Goal: Task Accomplishment & Management: Manage account settings

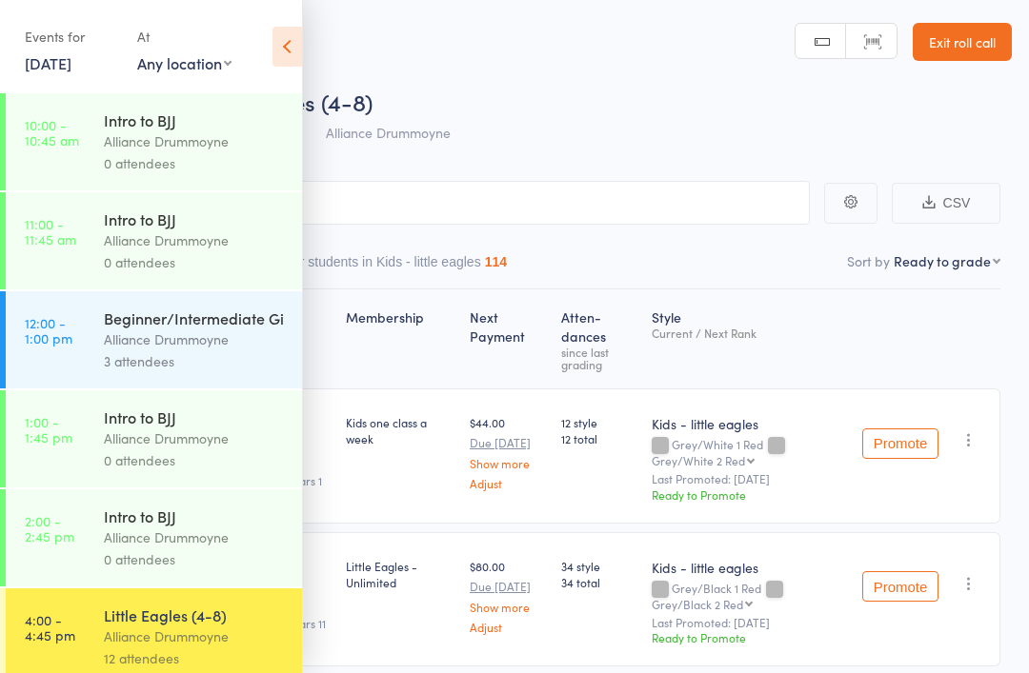
click at [281, 43] on icon at bounding box center [287, 47] width 30 height 40
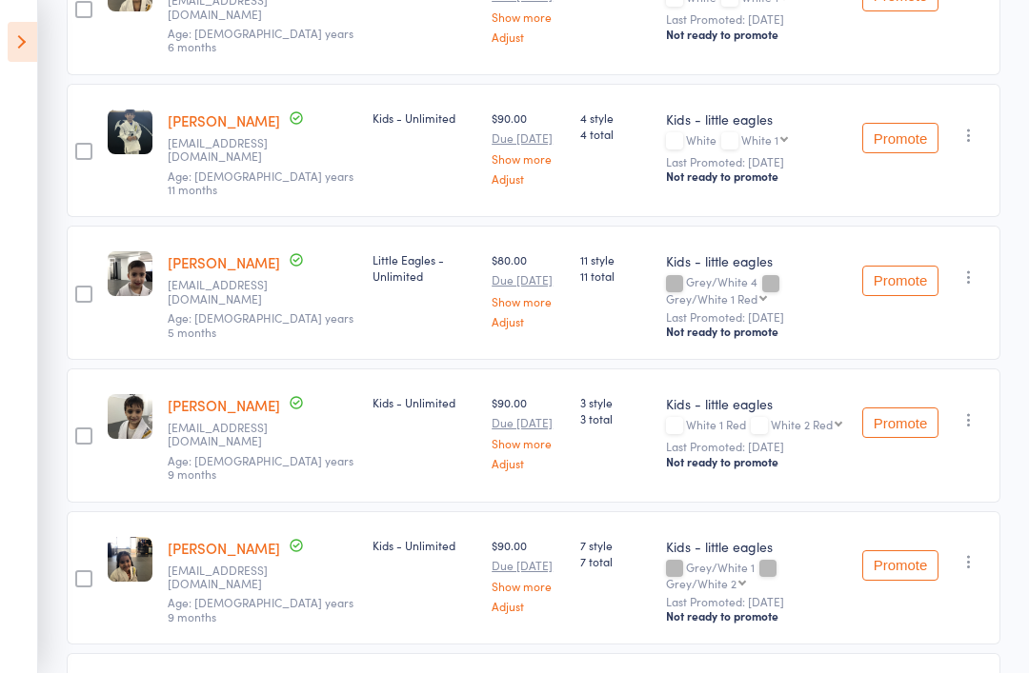
scroll to position [1348, 0]
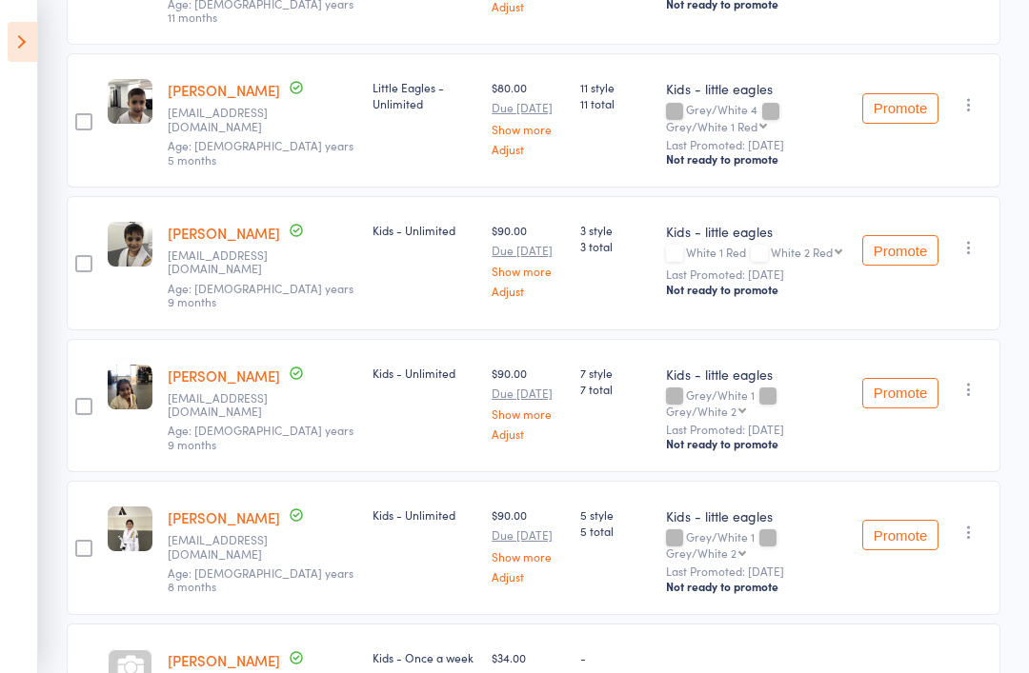
click at [230, 650] on link "[PERSON_NAME]" at bounding box center [224, 660] width 112 height 20
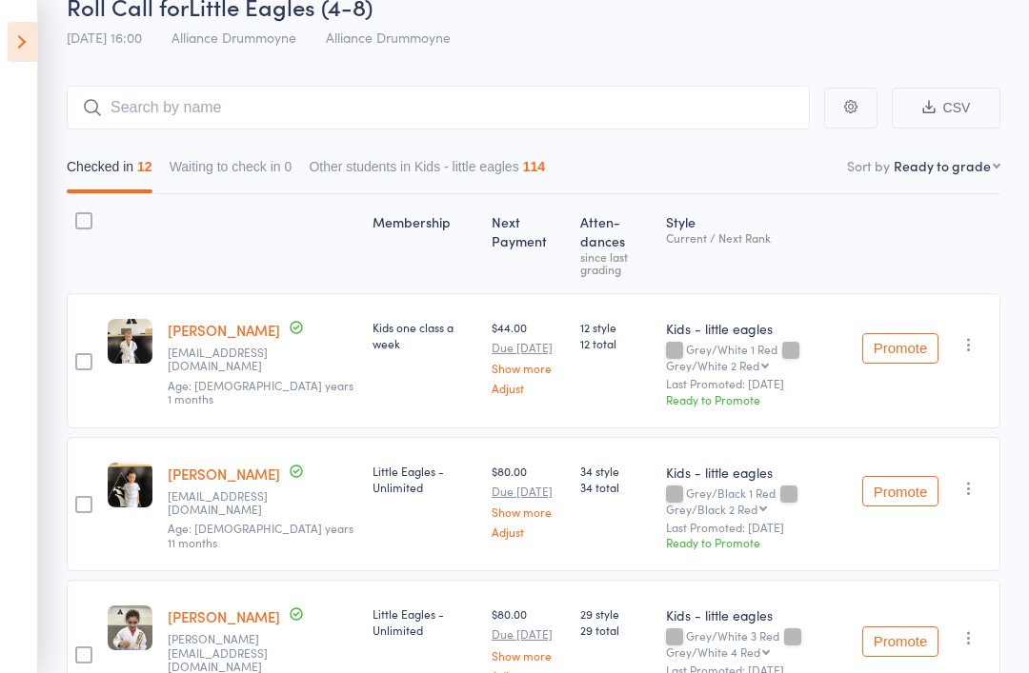
scroll to position [0, 0]
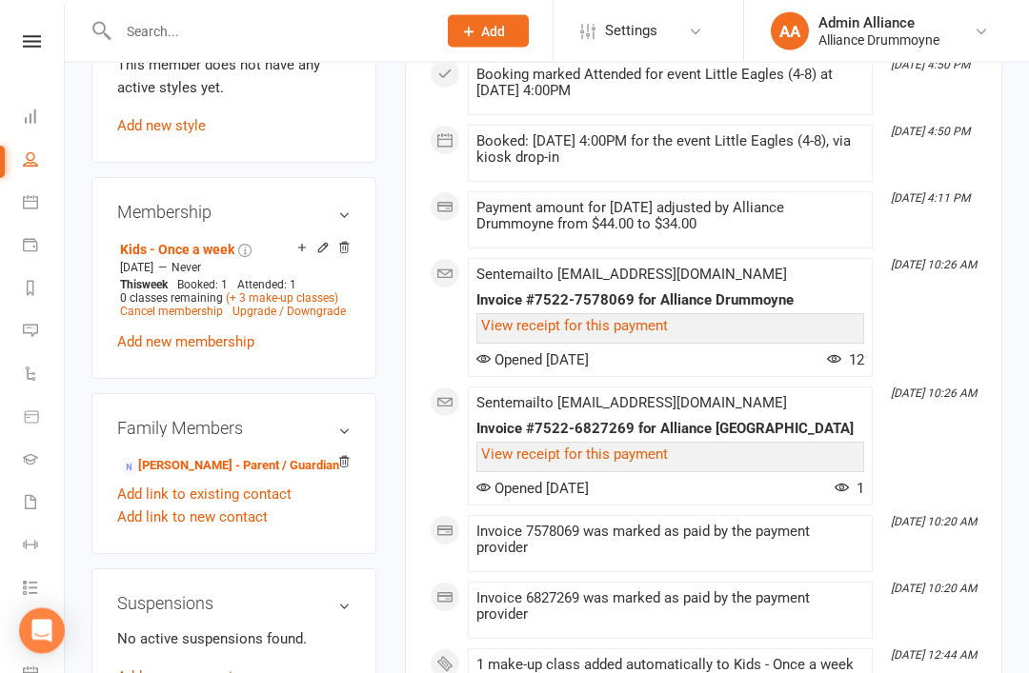
scroll to position [961, 0]
click at [298, 628] on div "No active suspensions found. Add new suspension" at bounding box center [233, 658] width 233 height 61
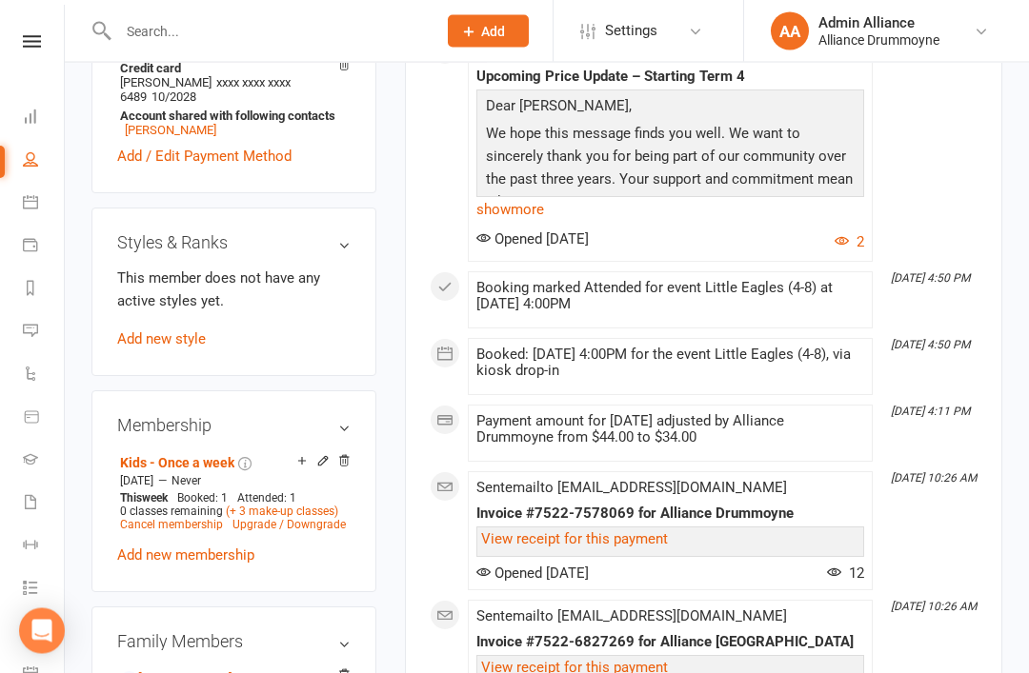
click at [197, 331] on link "Add new style" at bounding box center [161, 339] width 89 height 17
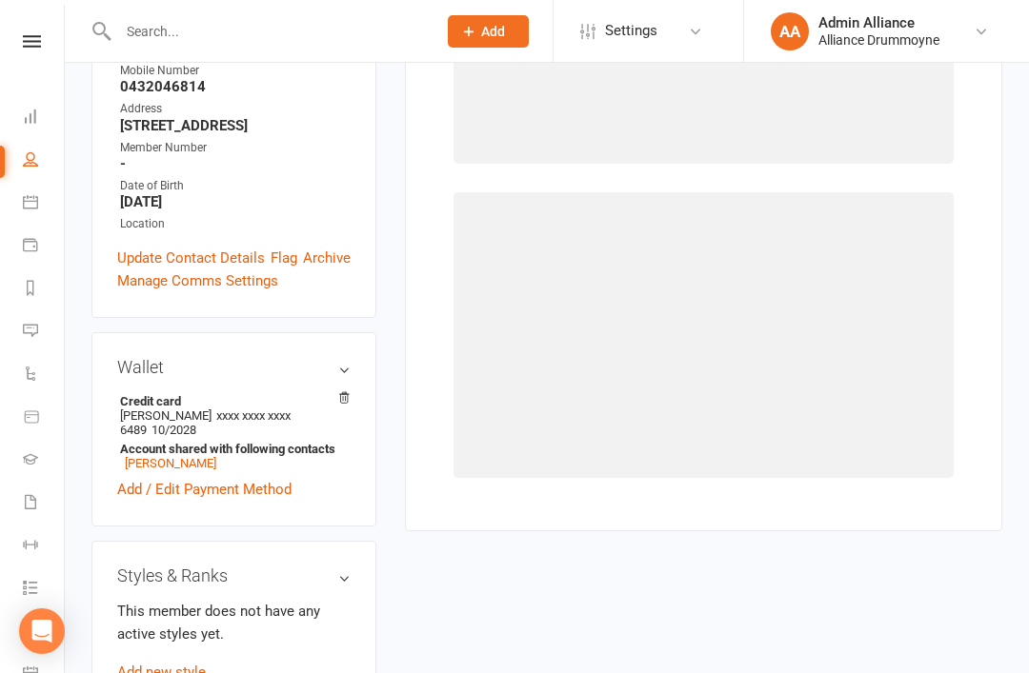
scroll to position [162, 0]
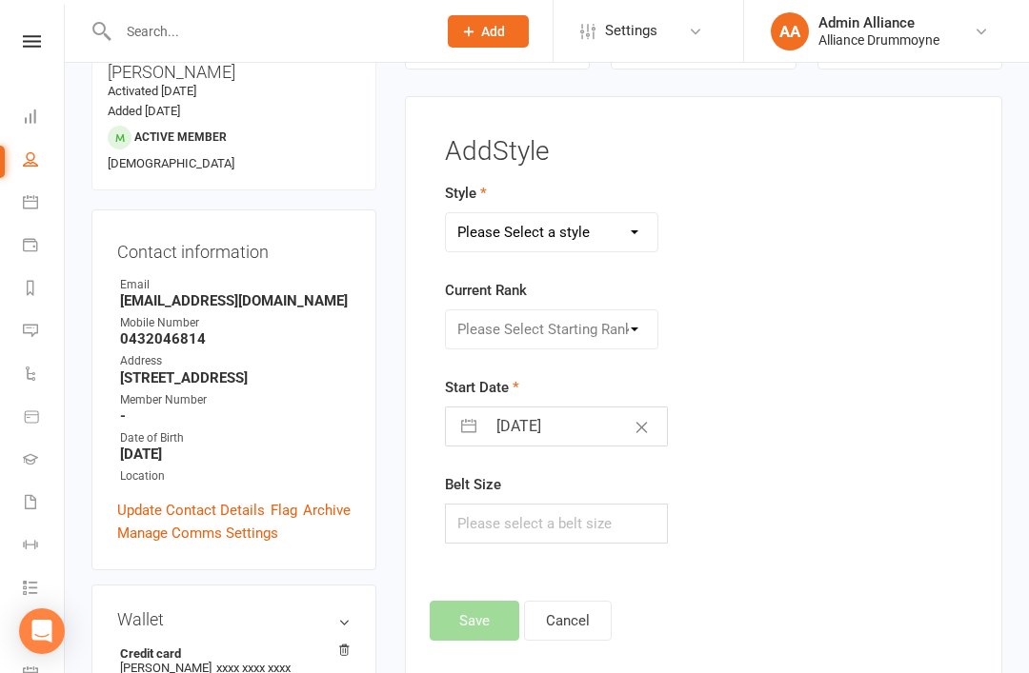
click at [582, 230] on select "Please Select a style Adults Kids - flying eagles Kids - little eagles" at bounding box center [552, 232] width 212 height 38
select select "2660"
click at [594, 338] on select "Please Select Starting Rank White White 1 White 2 White 3 White 4 White 1 Red W…" at bounding box center [552, 329] width 212 height 38
click at [614, 329] on select "Please Select Starting Rank White White 1 White 2 White 3 White 4 White 1 Red W…" at bounding box center [552, 329] width 212 height 38
select select "27608"
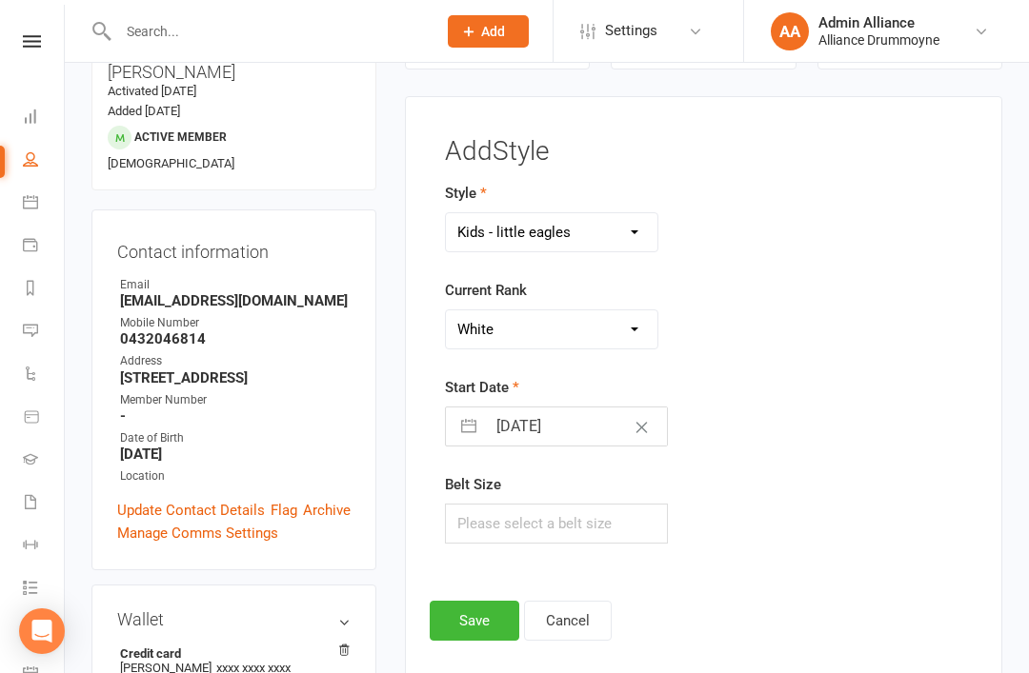
click at [593, 416] on input "17 Sep 2025" at bounding box center [577, 427] width 182 height 38
select select "7"
select select "2025"
select select "8"
select select "2025"
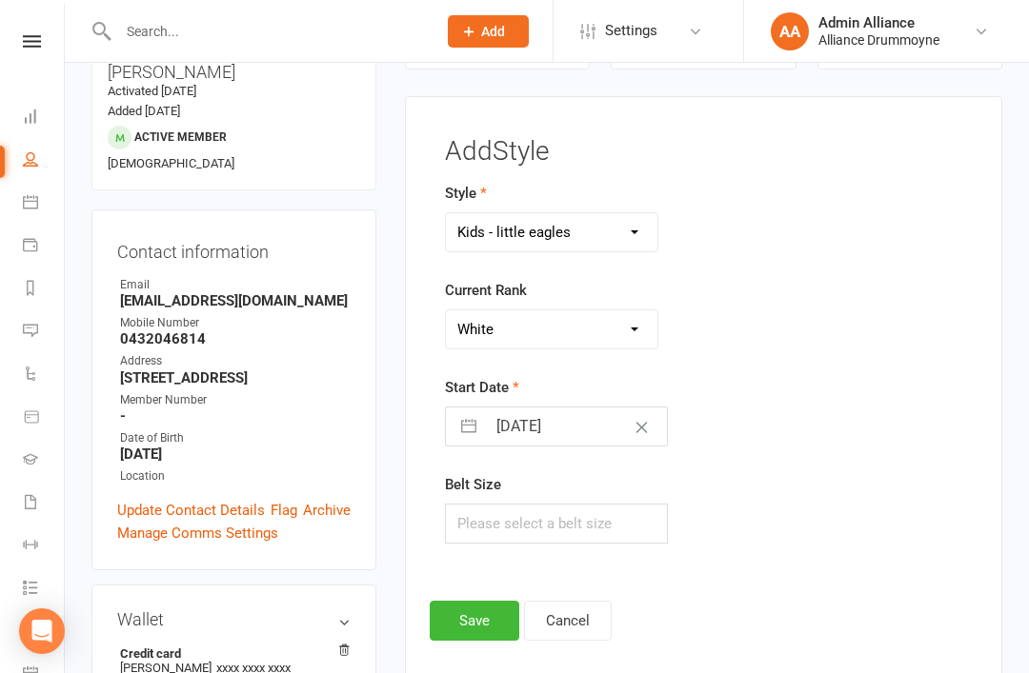
select select "9"
select select "2025"
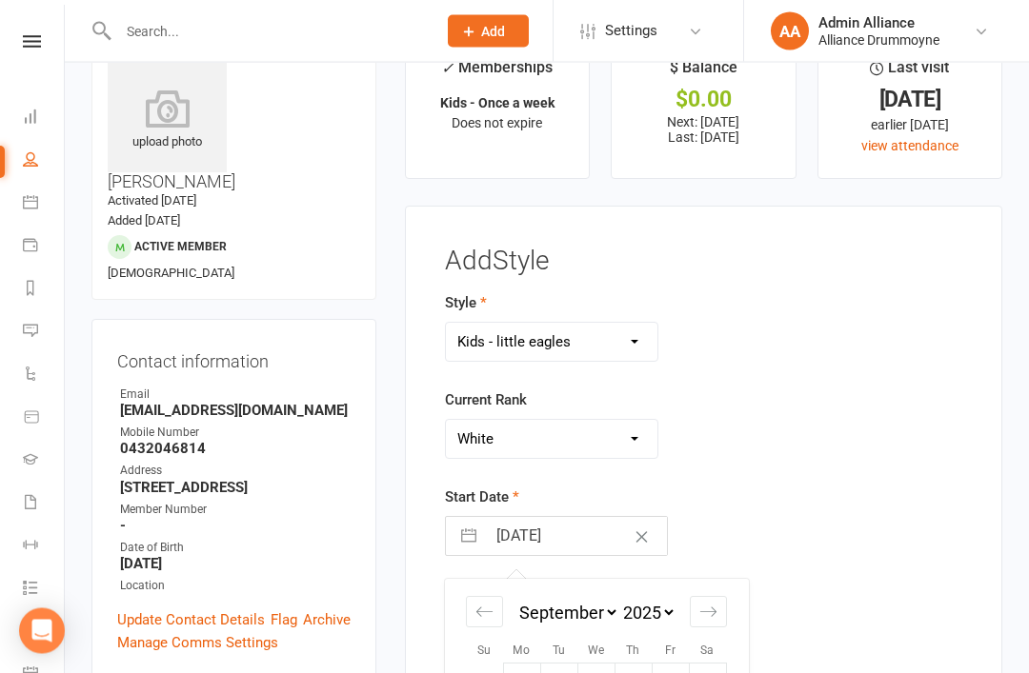
scroll to position [0, 0]
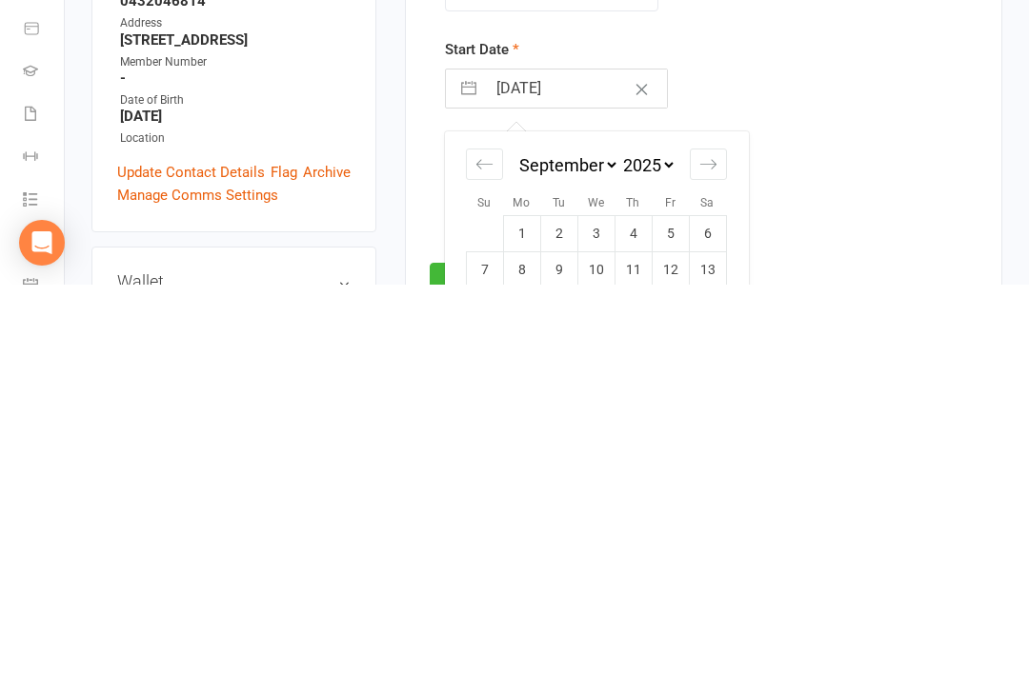
click at [486, 544] on icon "Move backward to switch to the previous month." at bounding box center [484, 553] width 18 height 18
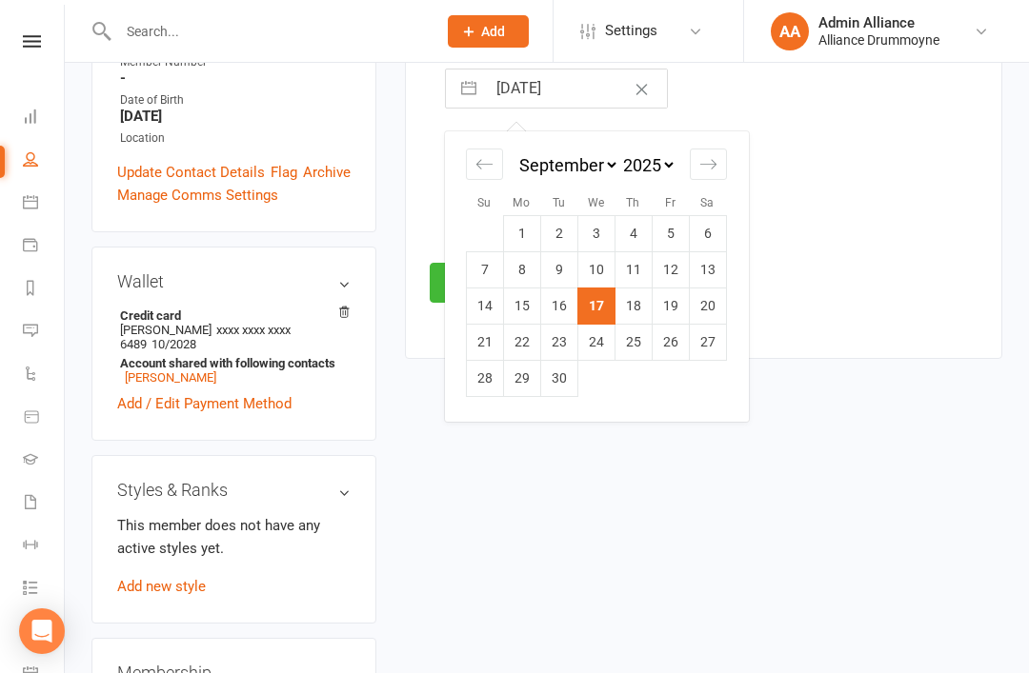
select select "6"
select select "2025"
click at [663, 335] on td "22" at bounding box center [669, 342] width 37 height 36
type input "22 Aug 2025"
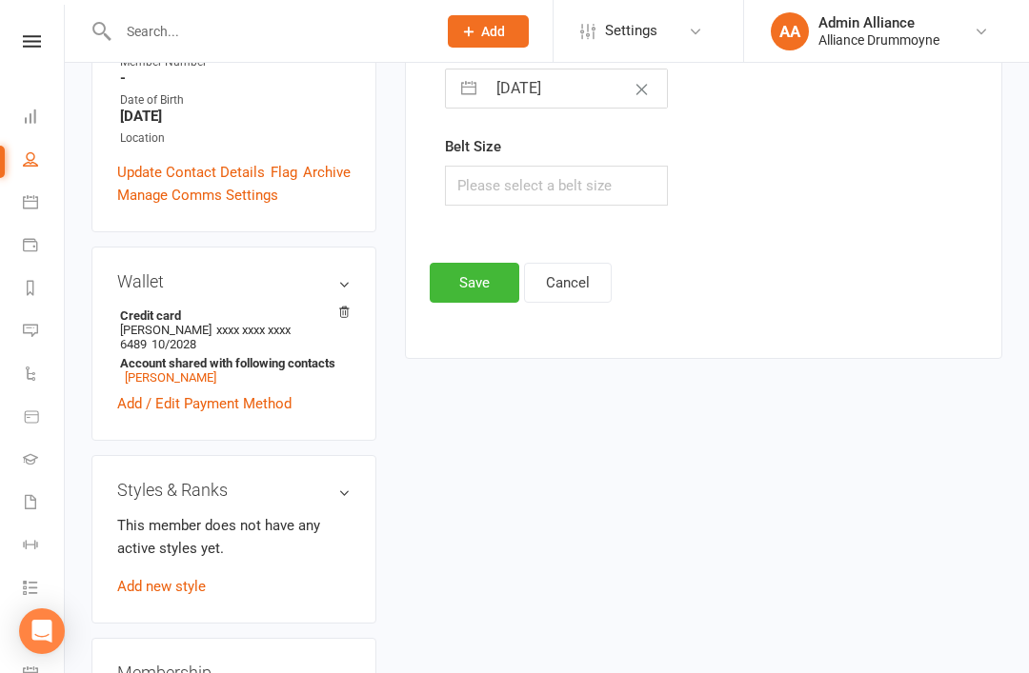
click at [492, 272] on button "Save" at bounding box center [474, 283] width 90 height 40
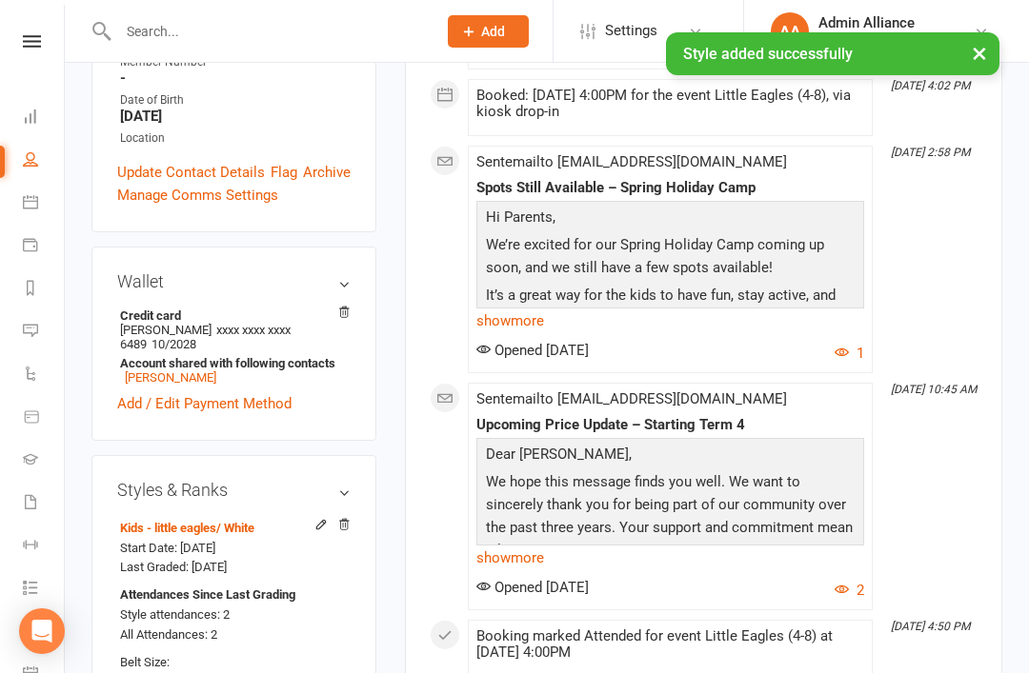
scroll to position [354, 0]
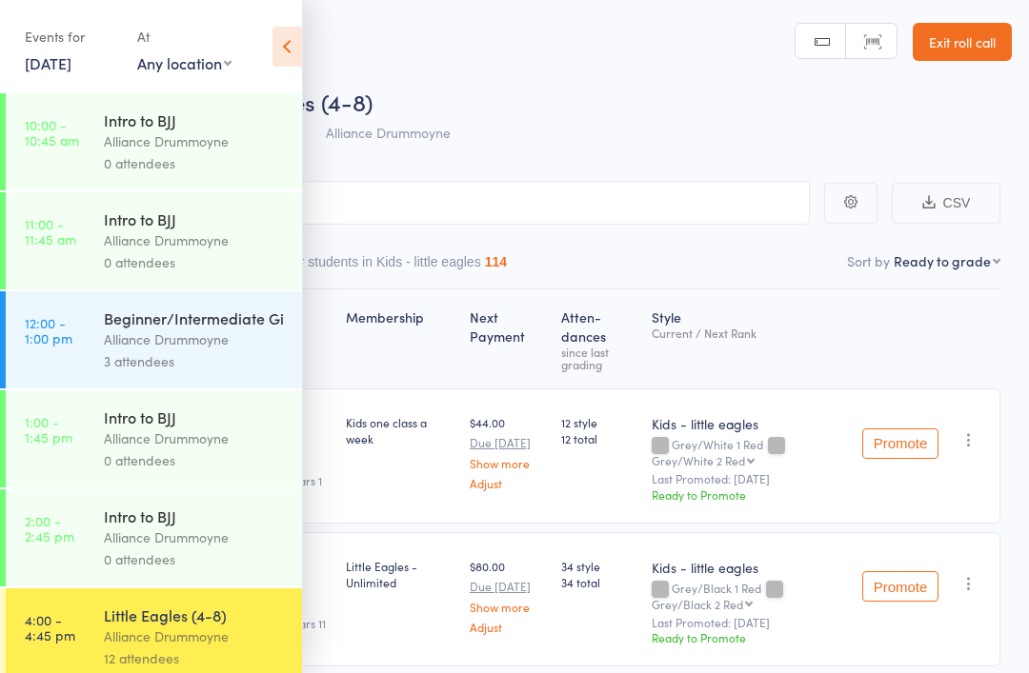
click at [279, 38] on icon at bounding box center [287, 47] width 30 height 40
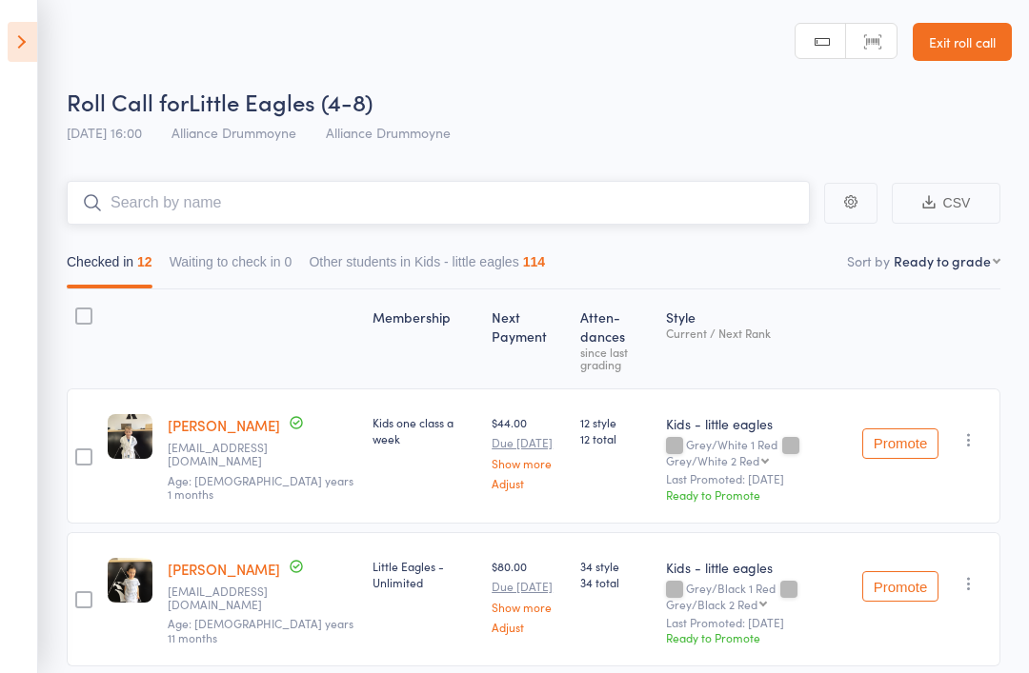
click at [409, 205] on input "search" at bounding box center [438, 203] width 743 height 44
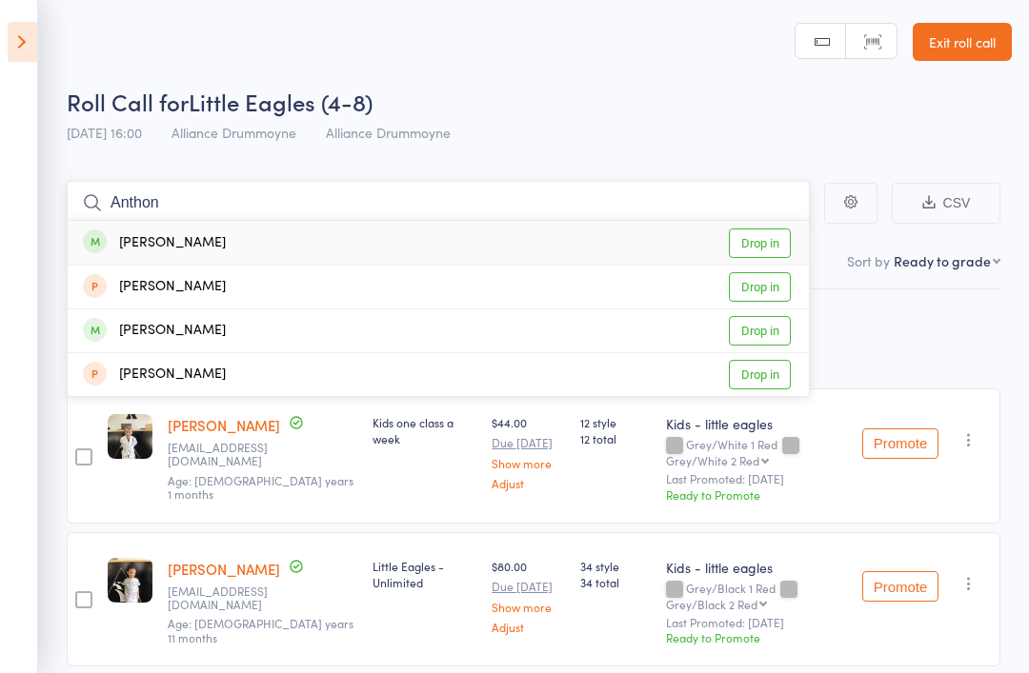
type input "Anthon"
click at [768, 241] on link "Drop in" at bounding box center [760, 244] width 62 height 30
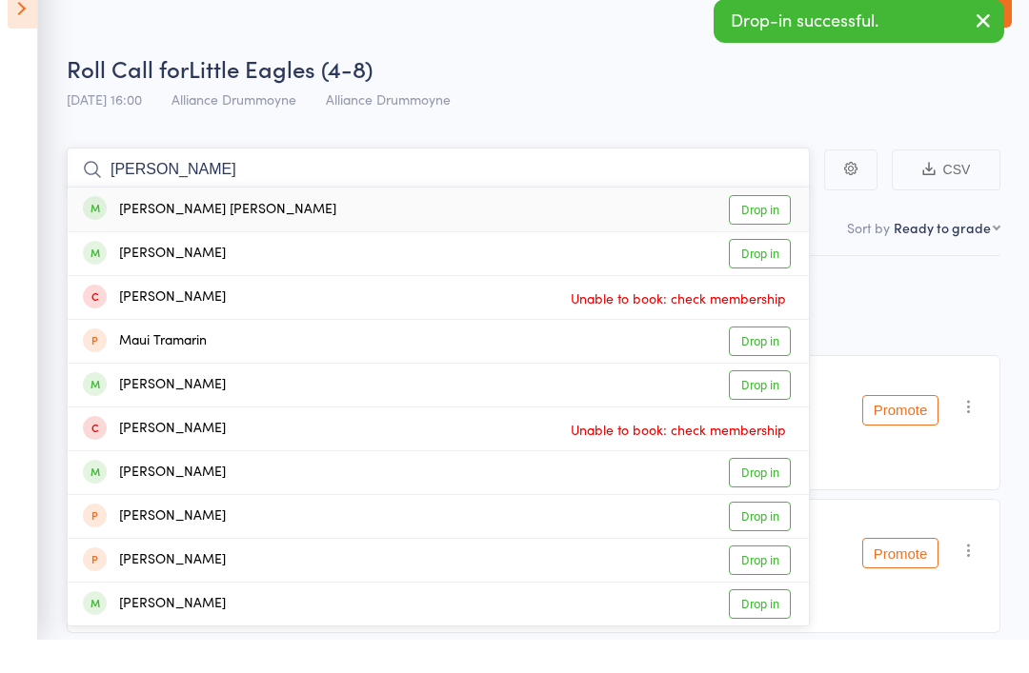
type input "Marie"
click at [788, 229] on link "Drop in" at bounding box center [760, 244] width 62 height 30
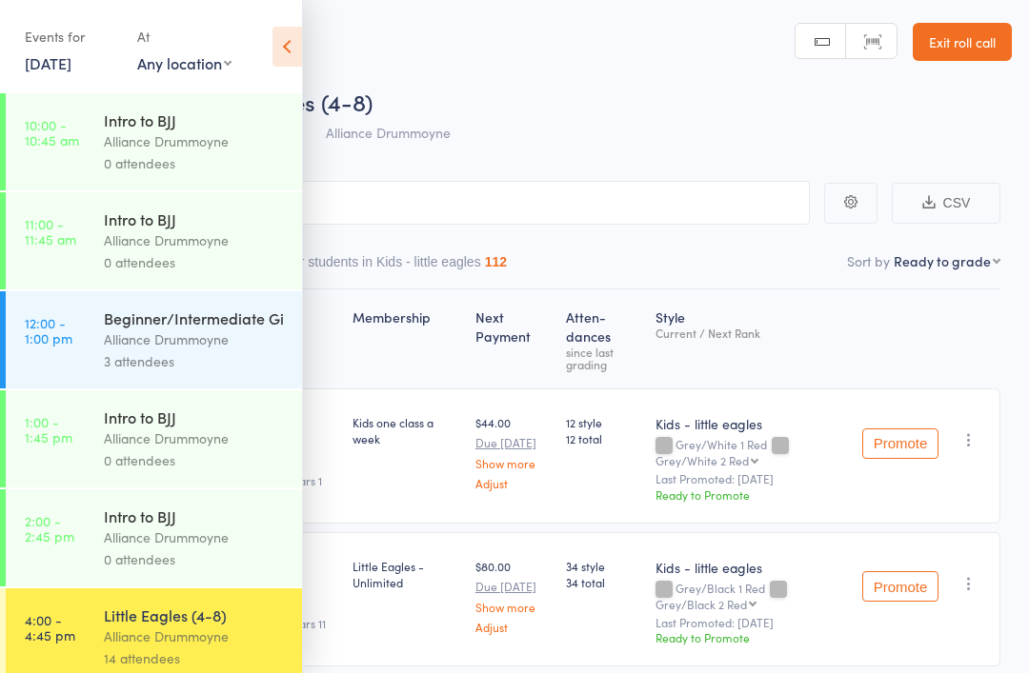
click at [309, 34] on header "Roll Call for Little Eagles (4-8) [DATE] 16:00 Alliance Drummoyne Alliance Drum…" at bounding box center [514, 76] width 1029 height 152
click at [290, 55] on icon at bounding box center [287, 47] width 30 height 40
click at [267, 48] on div "Events for [DATE] [DATE] [DATE] Sun Mon Tue Wed Thu Fri Sat 36 31 01 02 03 04 0…" at bounding box center [151, 48] width 302 height 96
click at [288, 44] on icon at bounding box center [287, 47] width 30 height 40
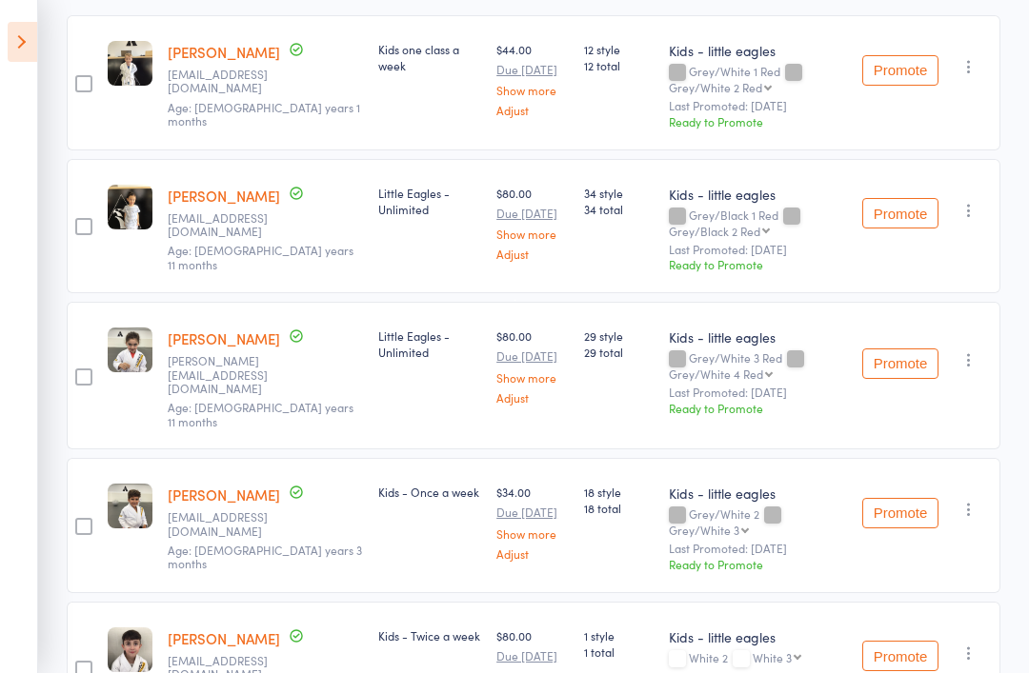
scroll to position [366, 0]
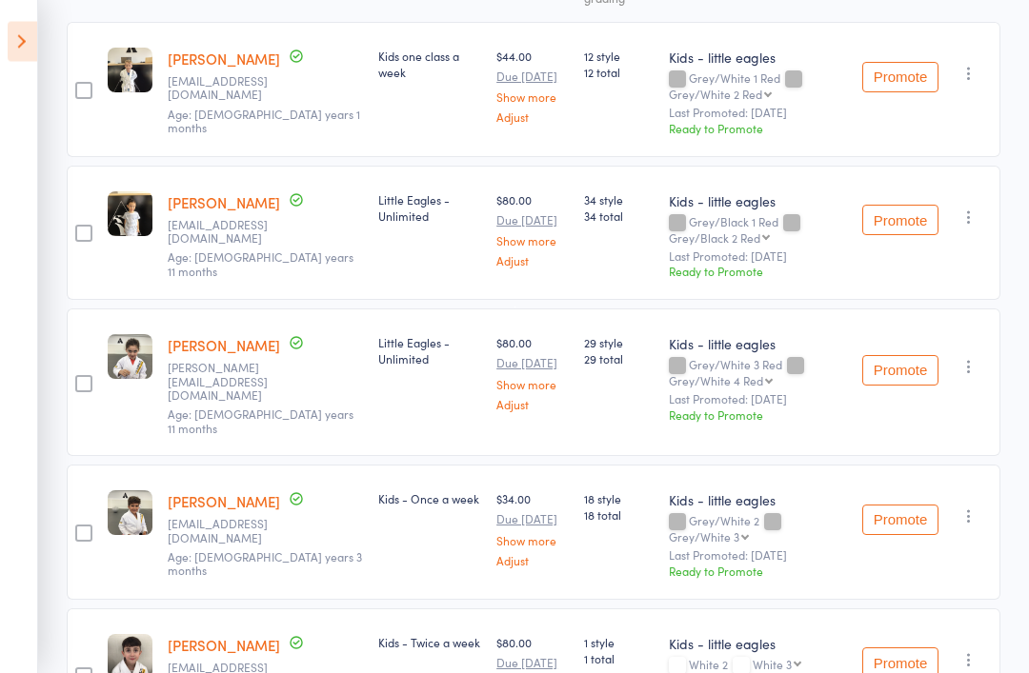
click at [911, 356] on button "Promote" at bounding box center [900, 371] width 76 height 30
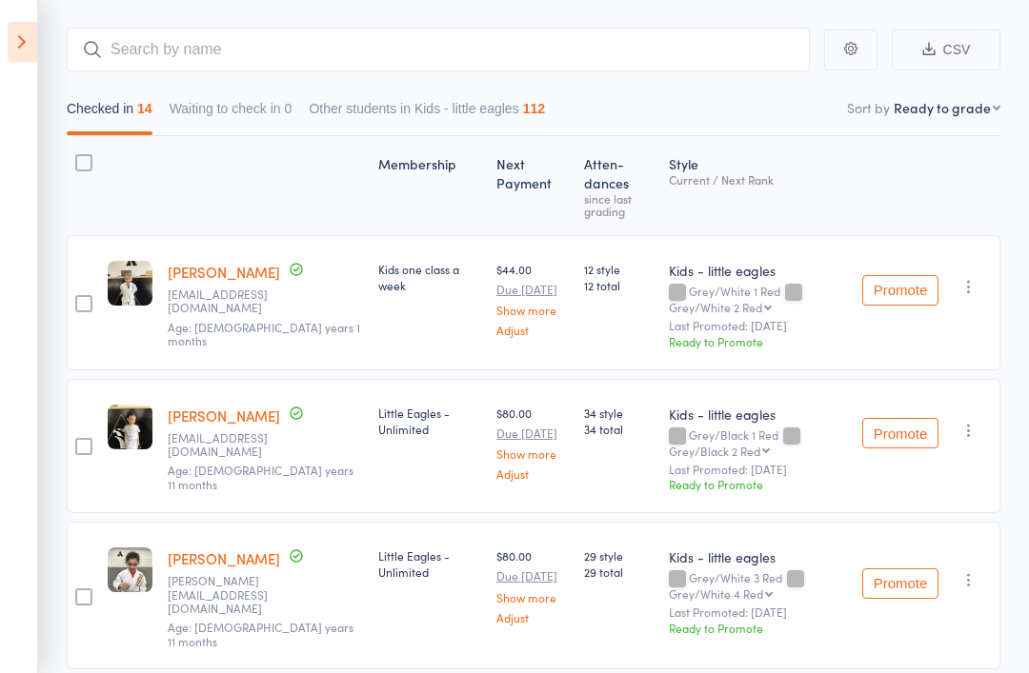
scroll to position [0, 0]
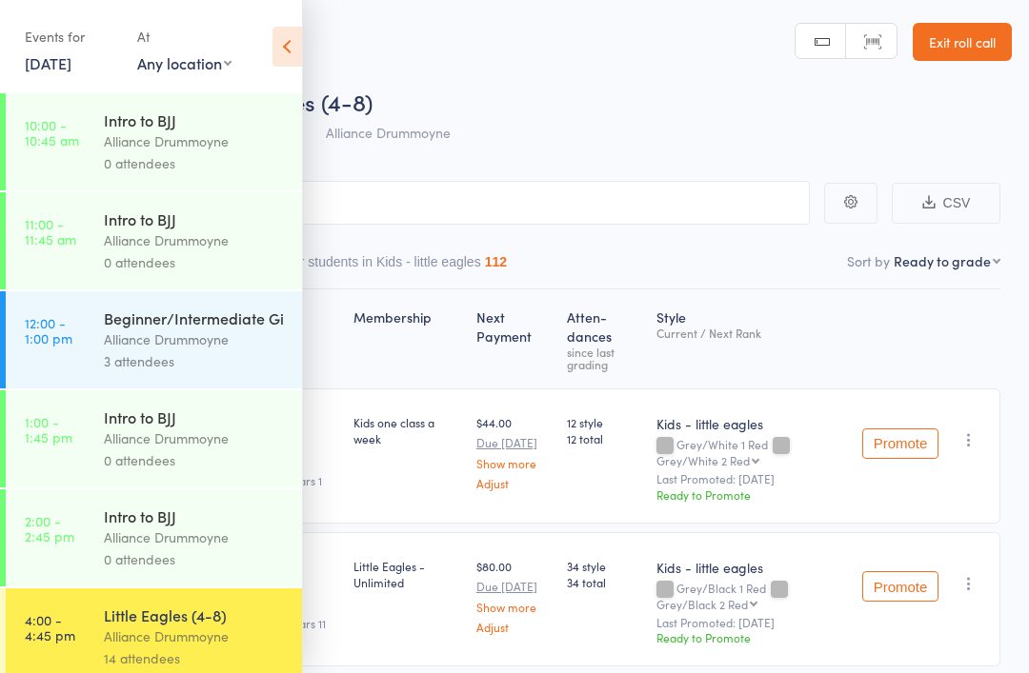
click at [292, 41] on icon at bounding box center [287, 47] width 30 height 40
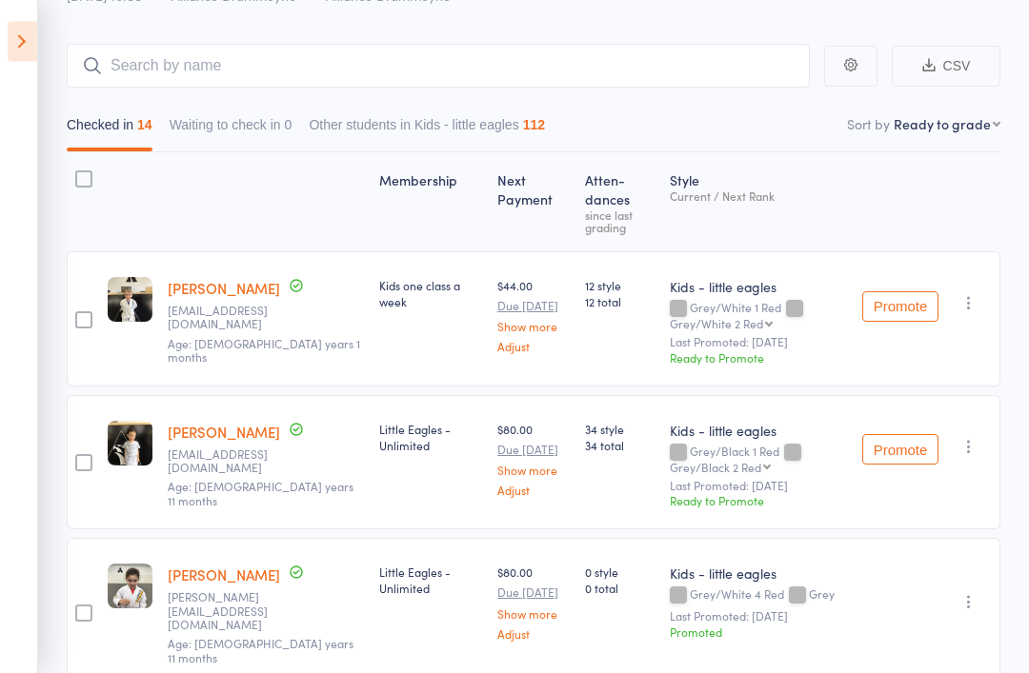
scroll to position [137, 0]
click at [910, 291] on button "Promote" at bounding box center [900, 306] width 76 height 30
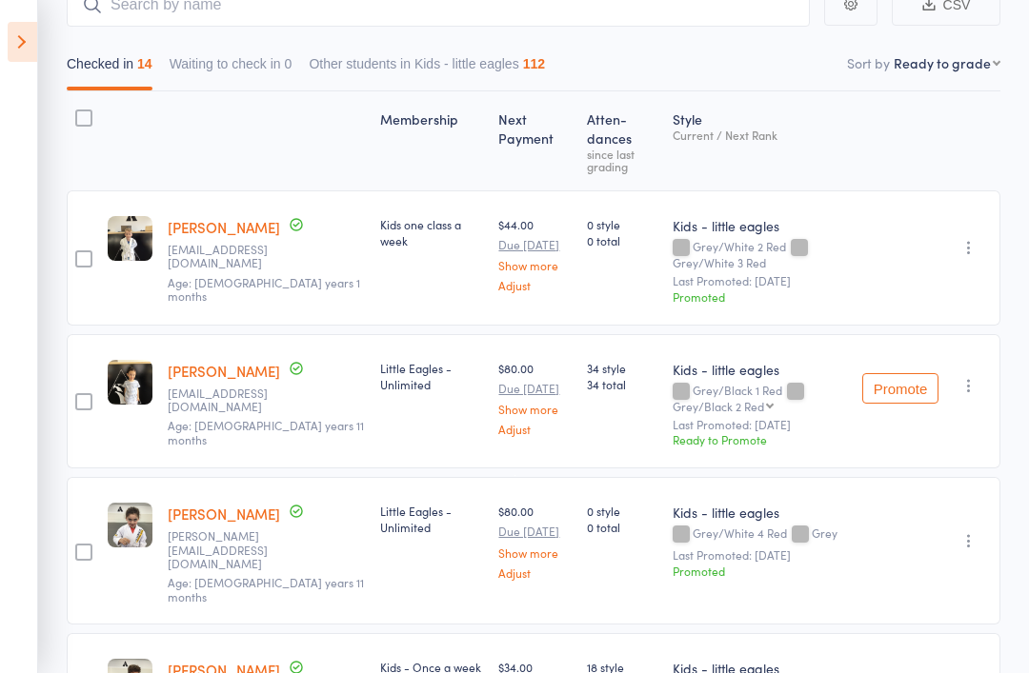
scroll to position [0, 0]
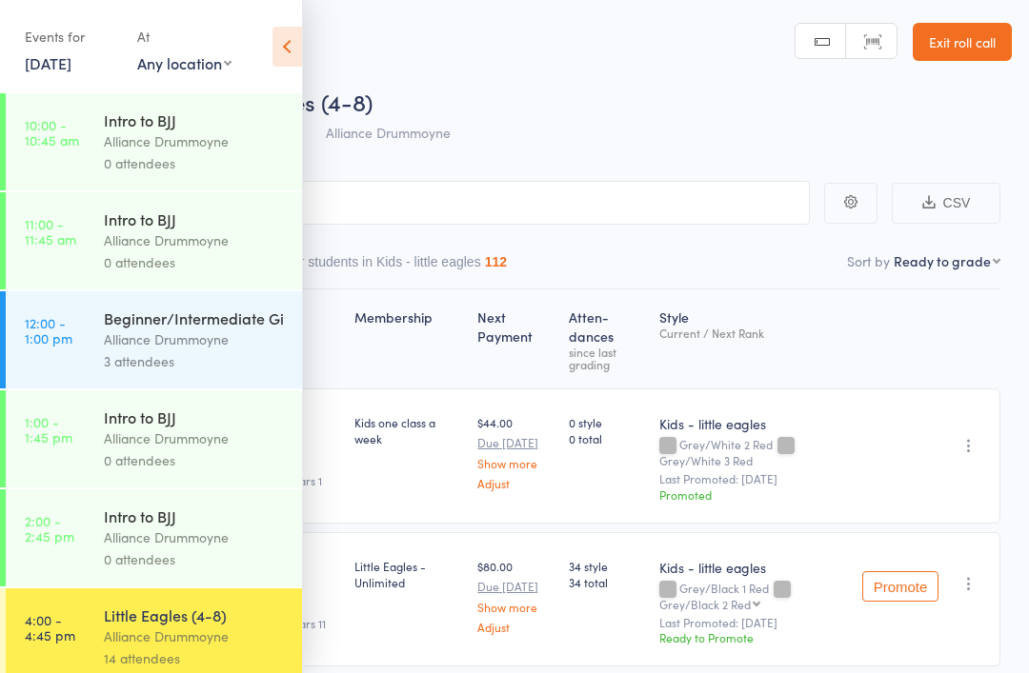
click at [287, 37] on icon at bounding box center [287, 47] width 30 height 40
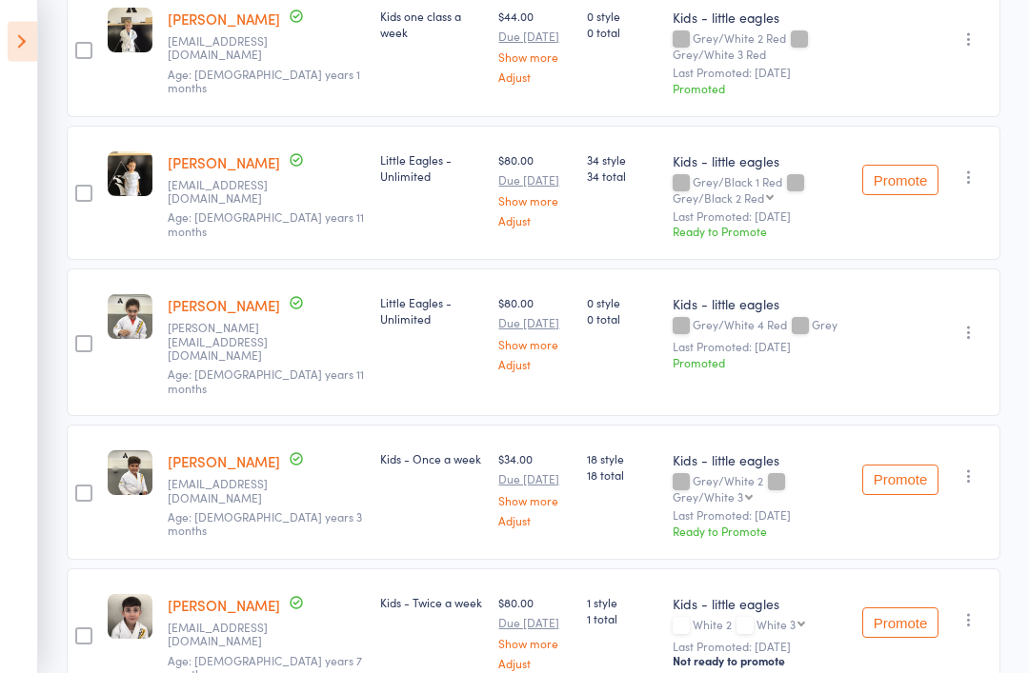
scroll to position [407, 0]
click at [912, 465] on button "Promote" at bounding box center [900, 480] width 76 height 30
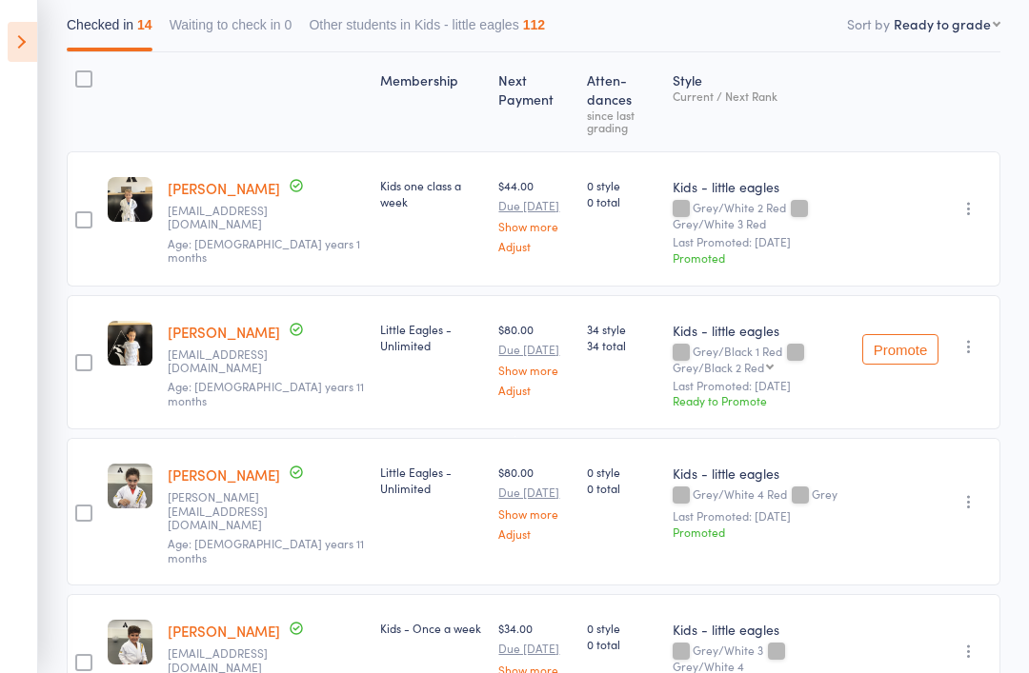
scroll to position [0, 0]
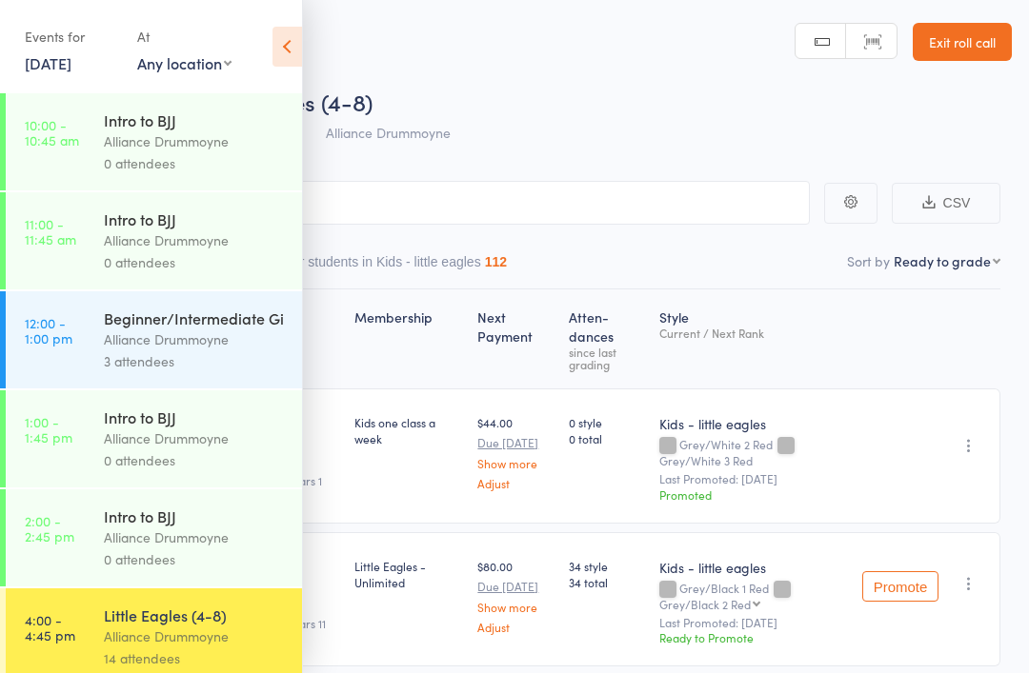
click at [286, 45] on icon at bounding box center [287, 47] width 30 height 40
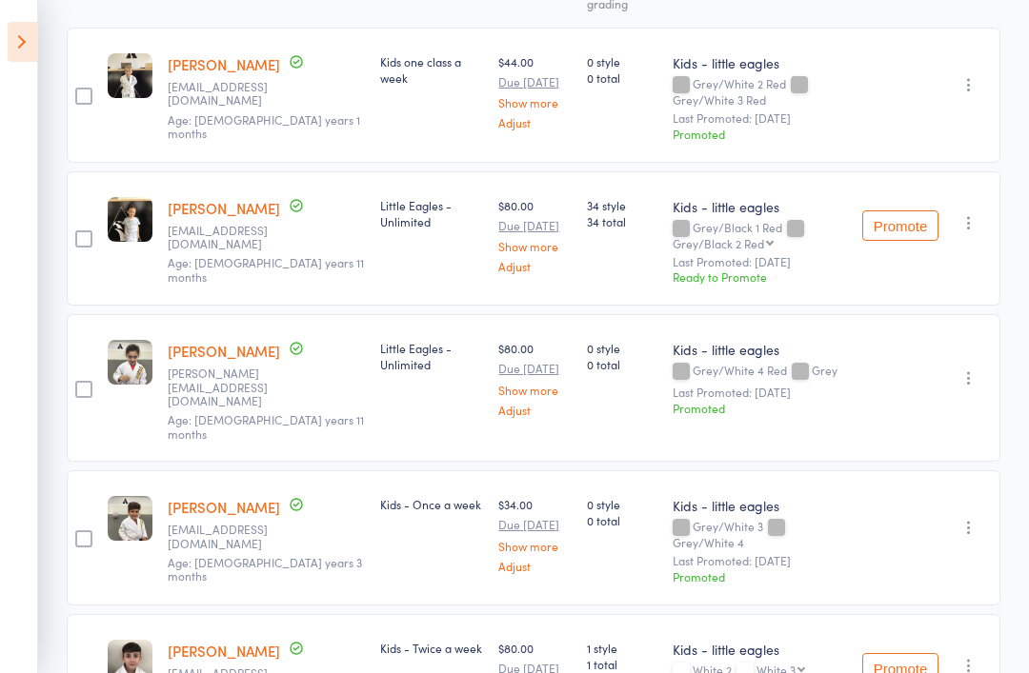
scroll to position [358, 0]
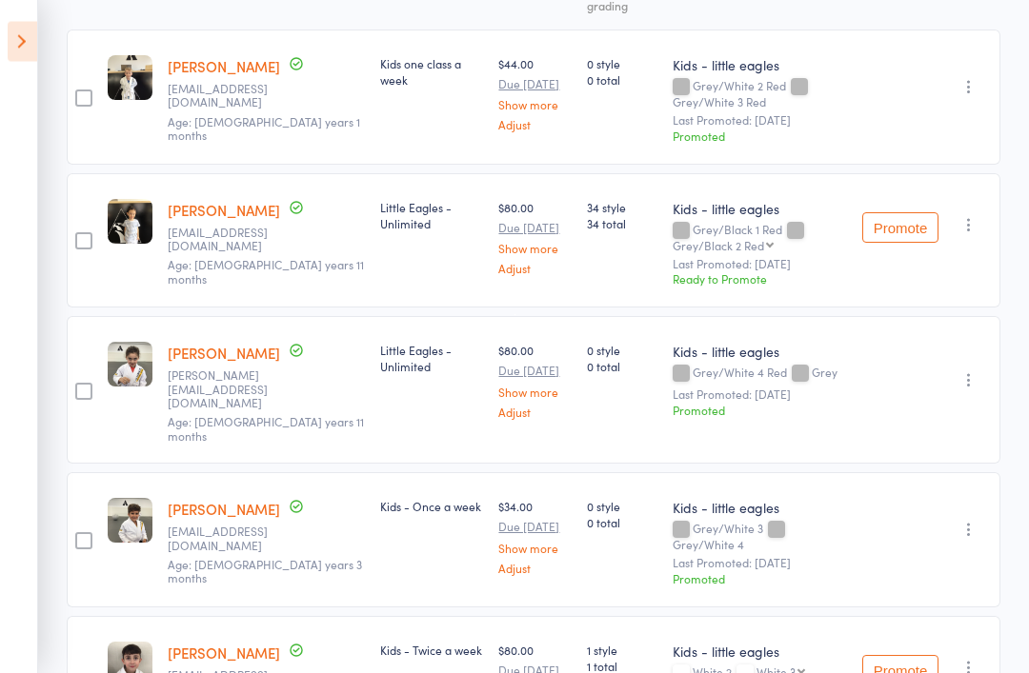
click at [912, 213] on button "Promote" at bounding box center [900, 228] width 76 height 30
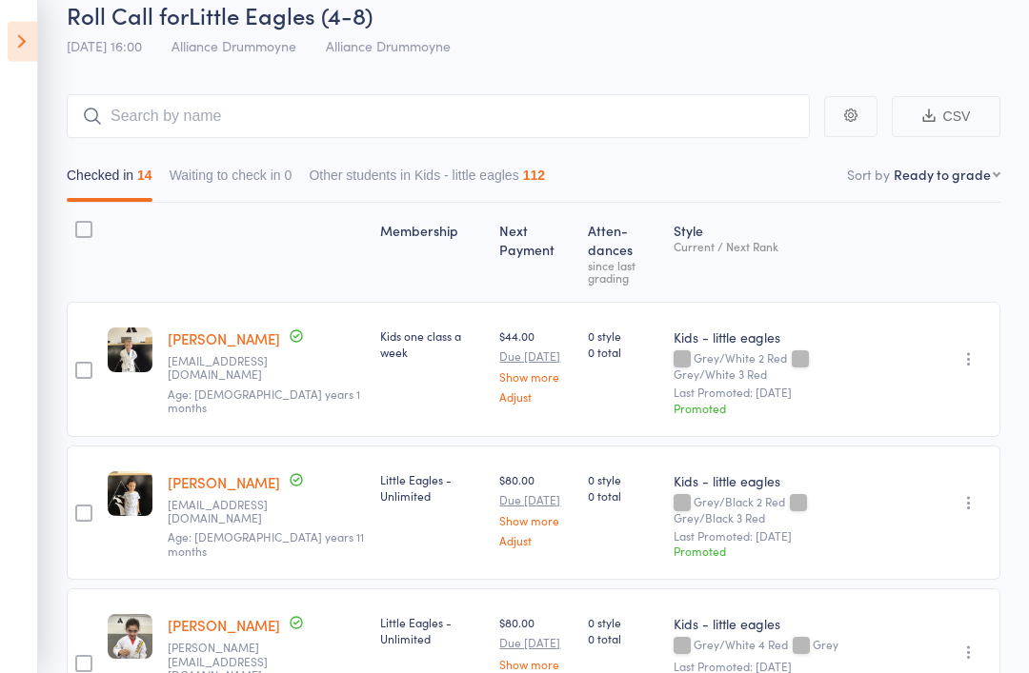
scroll to position [0, 0]
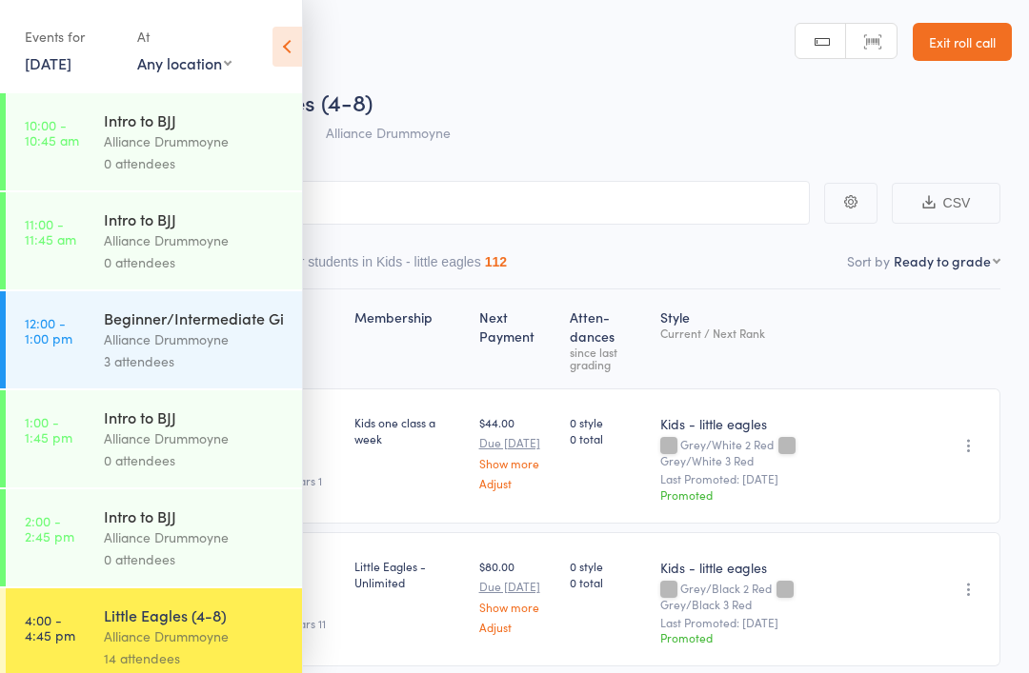
click at [274, 43] on icon at bounding box center [287, 47] width 30 height 40
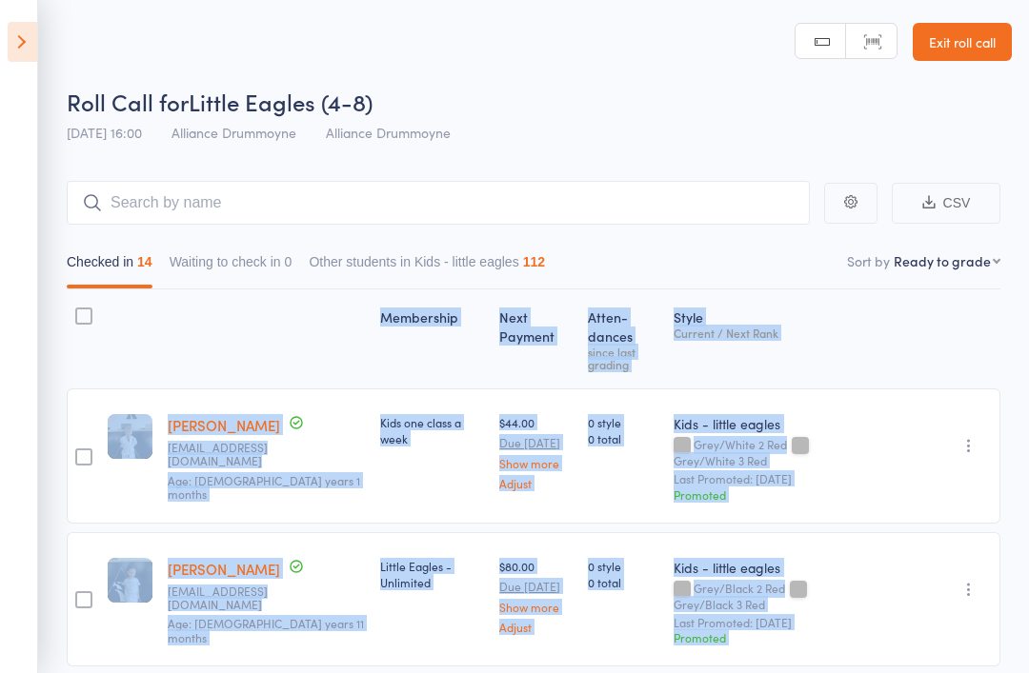
click at [12, 48] on icon at bounding box center [23, 42] width 30 height 40
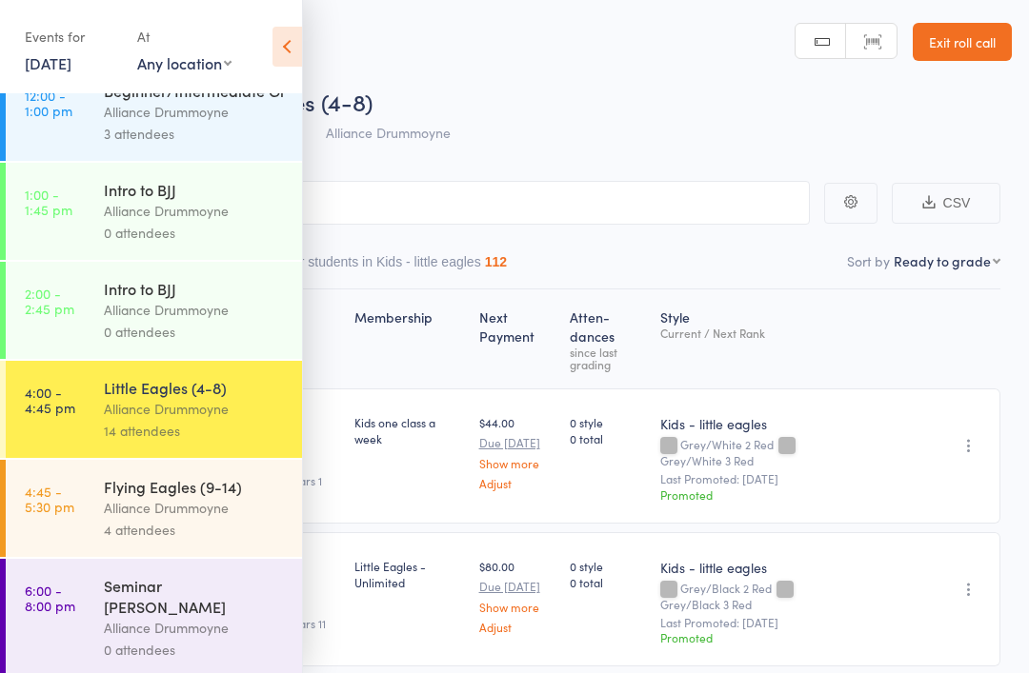
scroll to position [228, 0]
click at [111, 532] on div "4 attendees" at bounding box center [195, 530] width 182 height 22
click at [125, 519] on div "Alliance Drummoyne" at bounding box center [195, 508] width 182 height 22
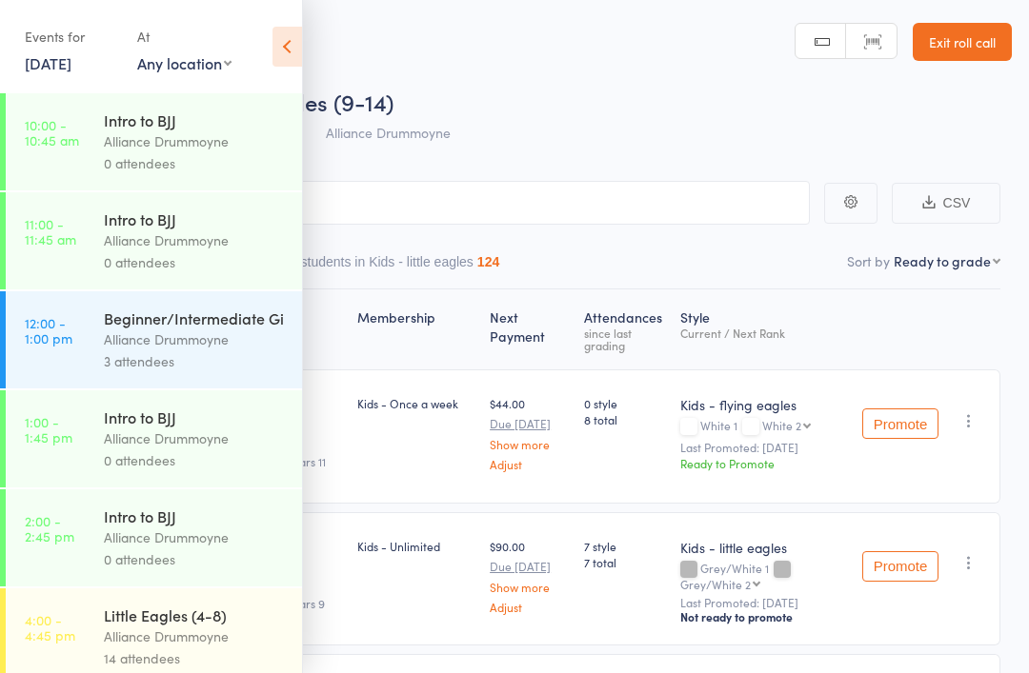
click at [313, 48] on header "Roll Call for Flying Eagles (9-14) 17 Sep 16:45 Alliance Drummoyne Alliance Dru…" at bounding box center [514, 76] width 1029 height 152
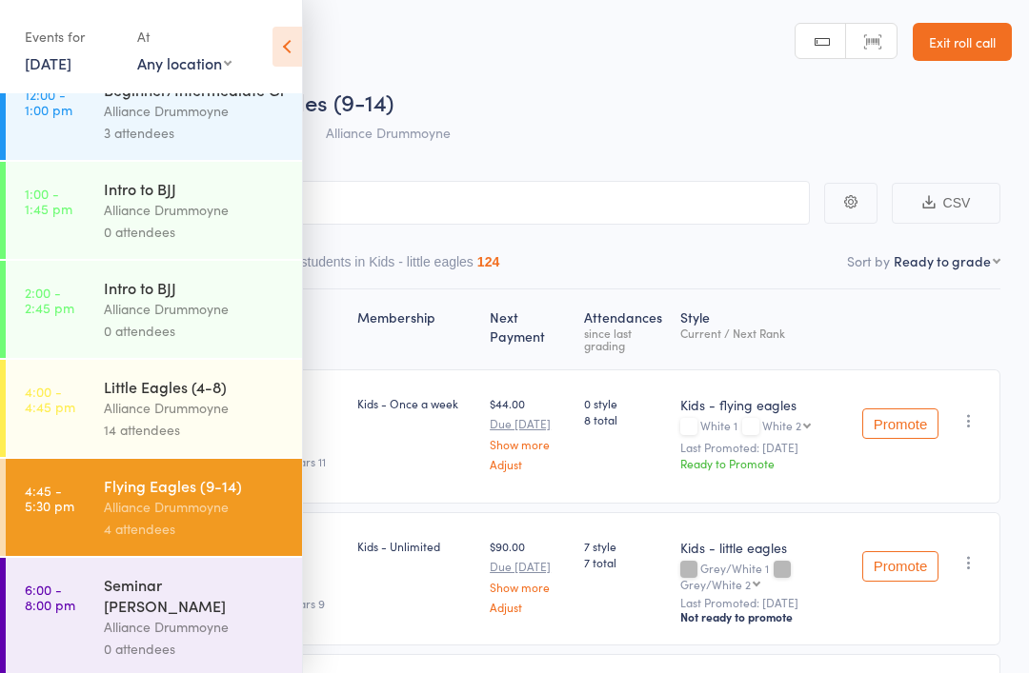
scroll to position [228, 0]
click at [202, 413] on div "Alliance Drummoyne" at bounding box center [195, 409] width 182 height 22
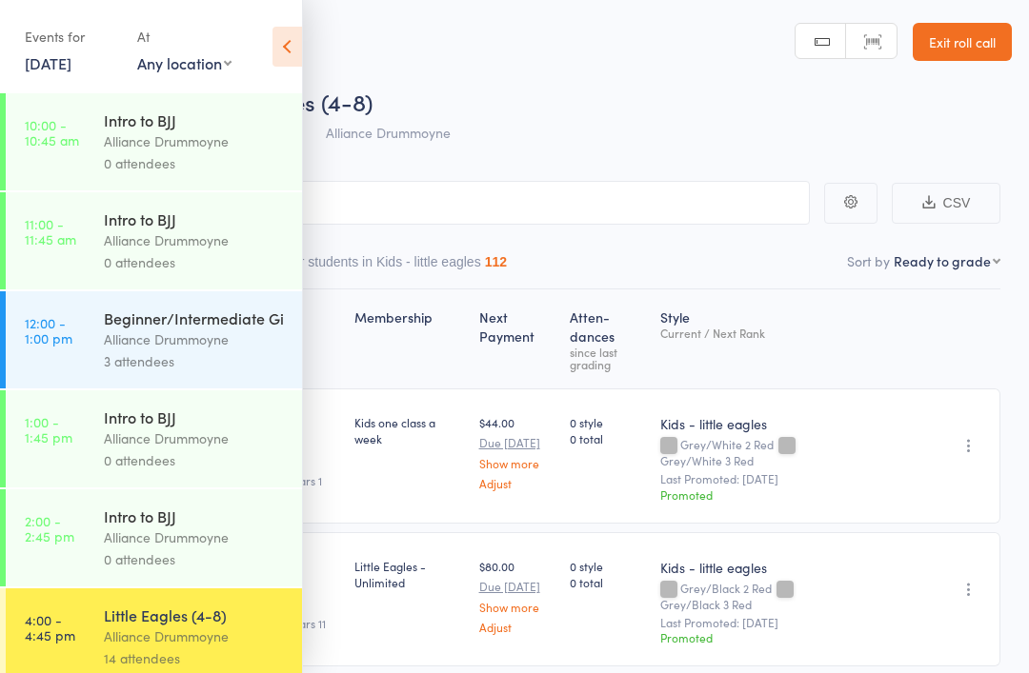
click at [268, 36] on div "Events for 17 Sep, 2025 17 Sep, 2025 September 2025 Sun Mon Tue Wed Thu Fri Sat…" at bounding box center [151, 48] width 302 height 96
click at [276, 48] on icon at bounding box center [287, 47] width 30 height 40
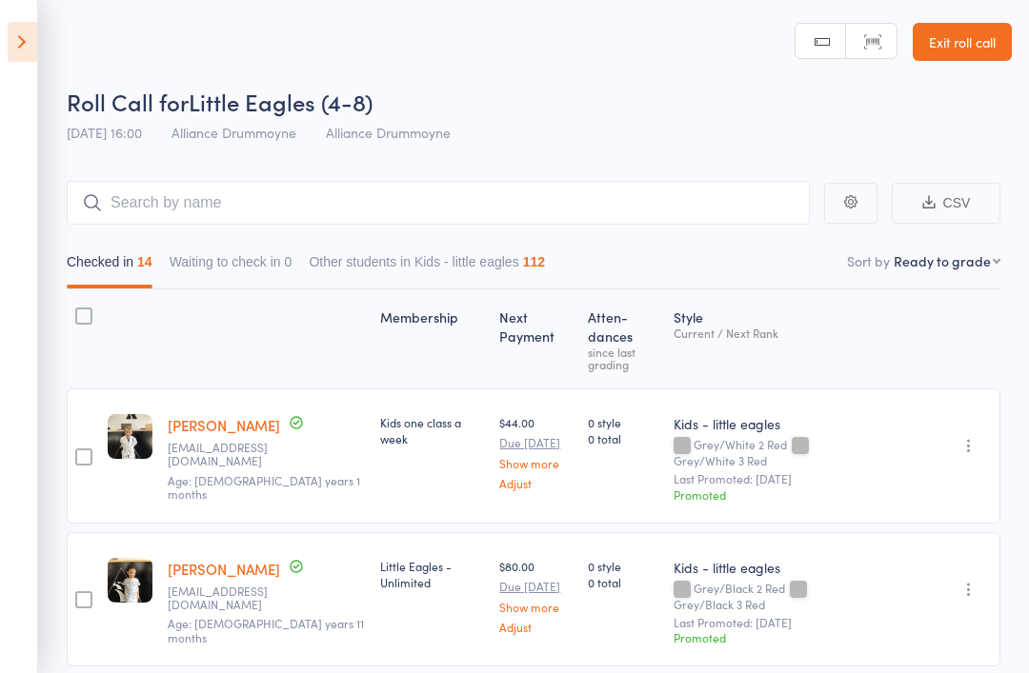
click at [21, 41] on icon at bounding box center [23, 42] width 30 height 40
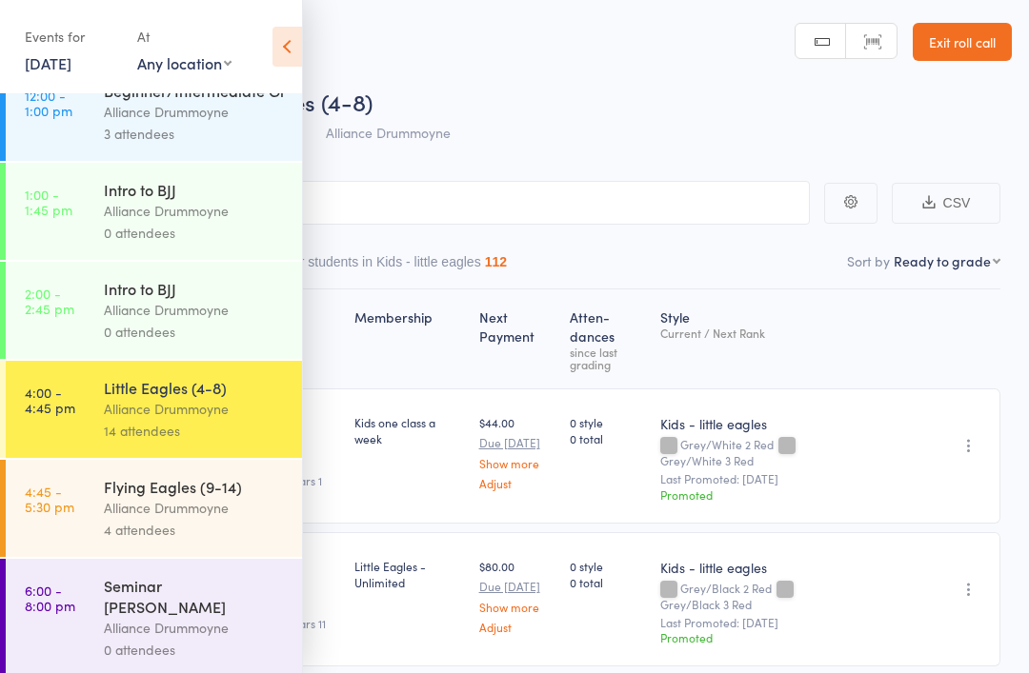
scroll to position [228, 0]
click at [119, 519] on div "Alliance Drummoyne" at bounding box center [195, 508] width 182 height 22
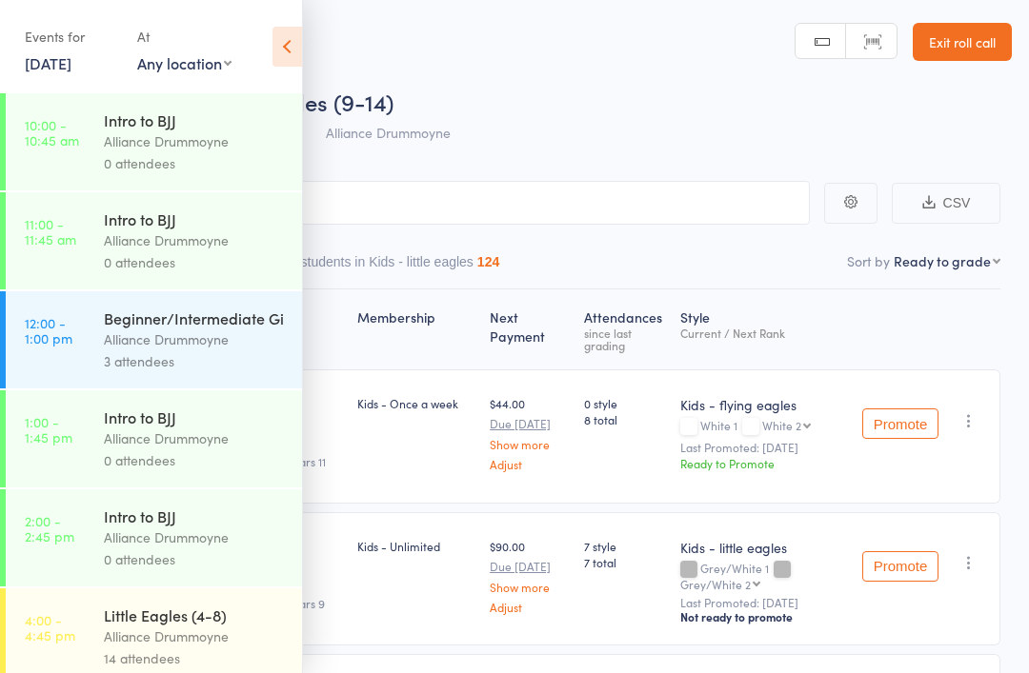
click at [292, 44] on icon at bounding box center [287, 47] width 30 height 40
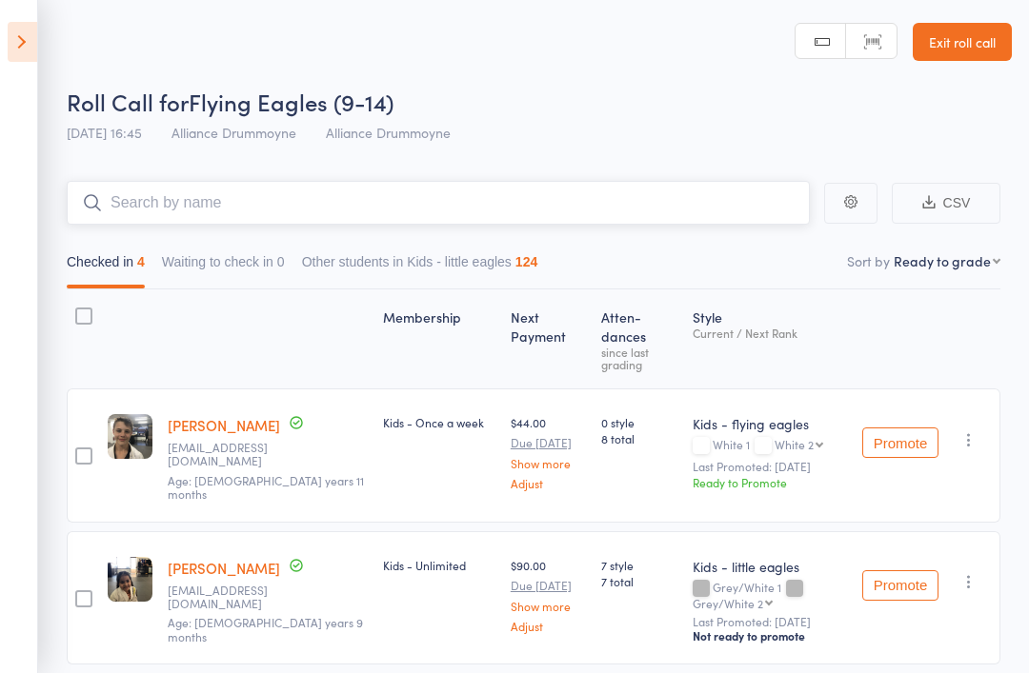
click at [504, 190] on input "search" at bounding box center [438, 203] width 743 height 44
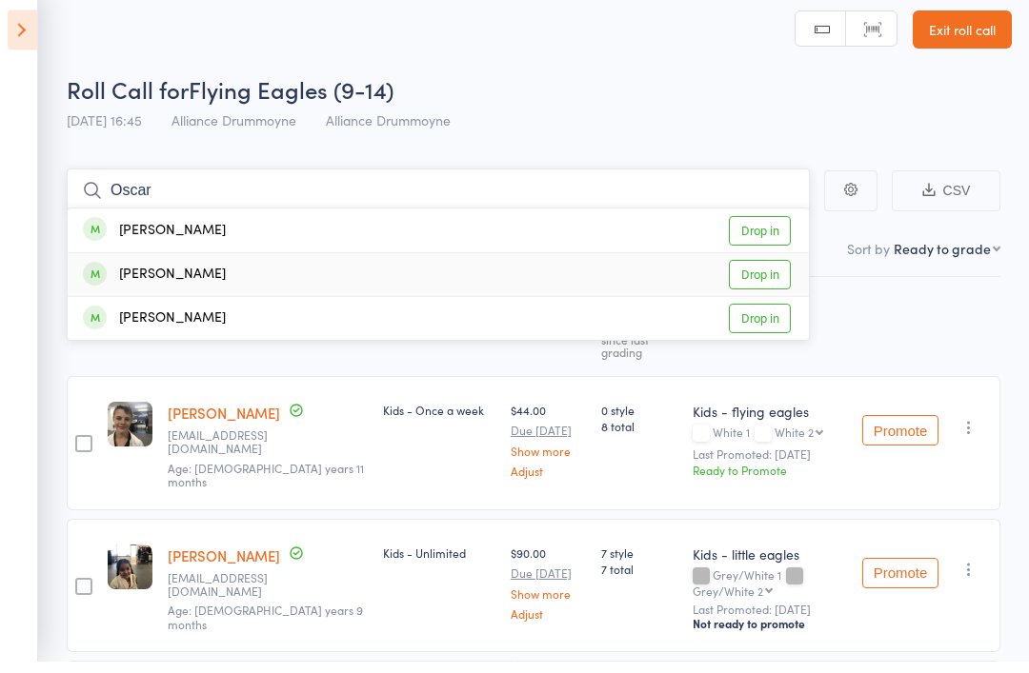
type input "Oscar"
click at [764, 272] on link "Drop in" at bounding box center [760, 287] width 62 height 30
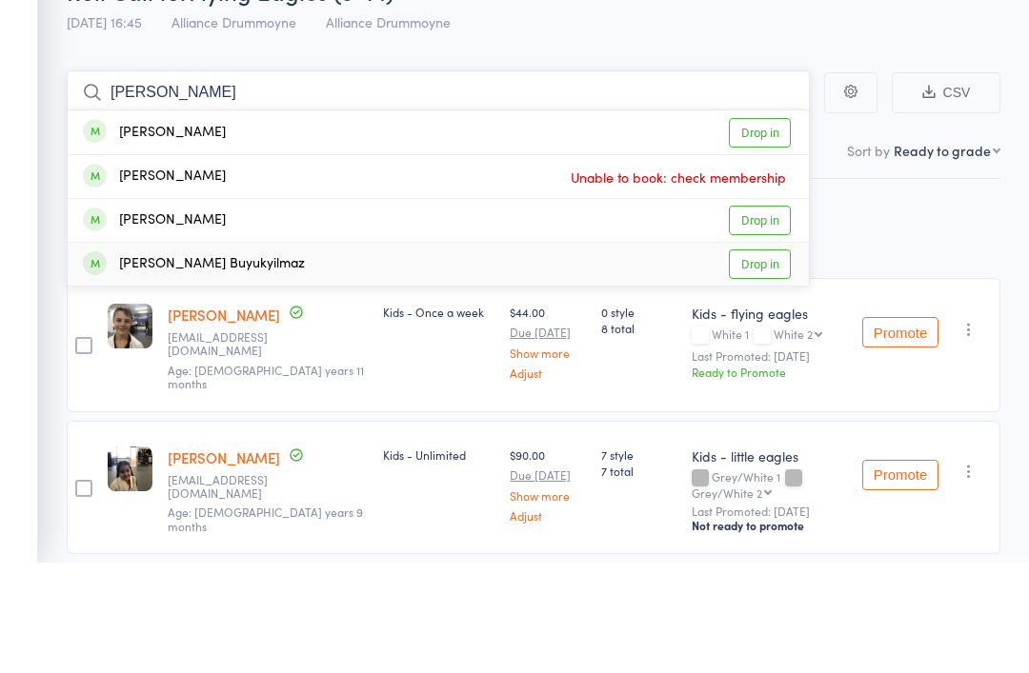
type input "oliver"
click at [769, 360] on link "Drop in" at bounding box center [760, 375] width 62 height 30
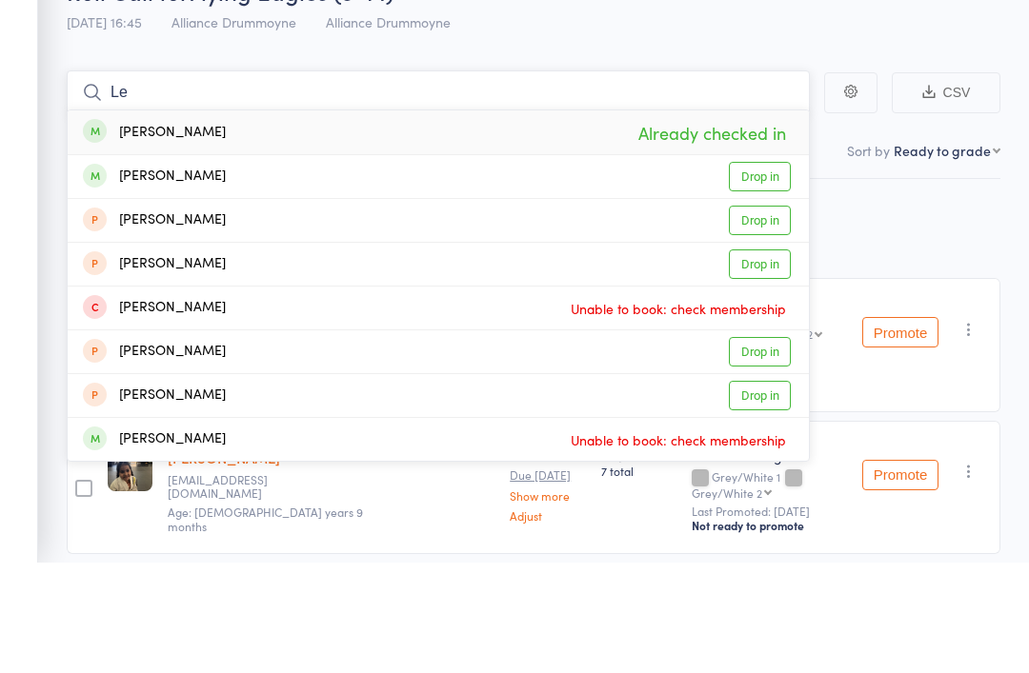
type input "L"
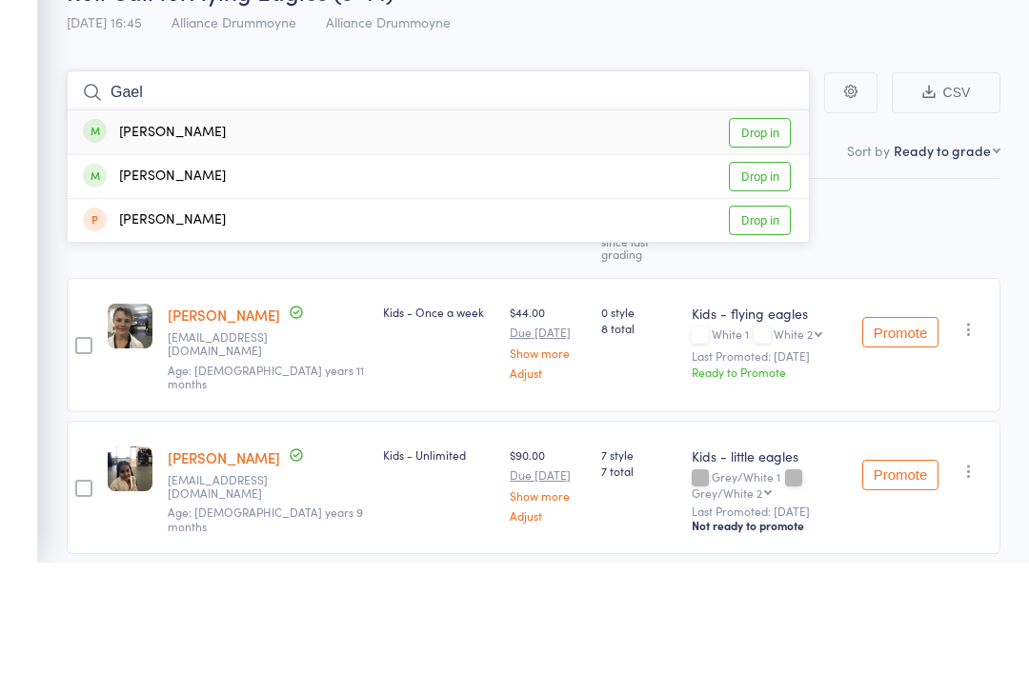
type input "Gael"
click at [756, 229] on link "Drop in" at bounding box center [760, 244] width 62 height 30
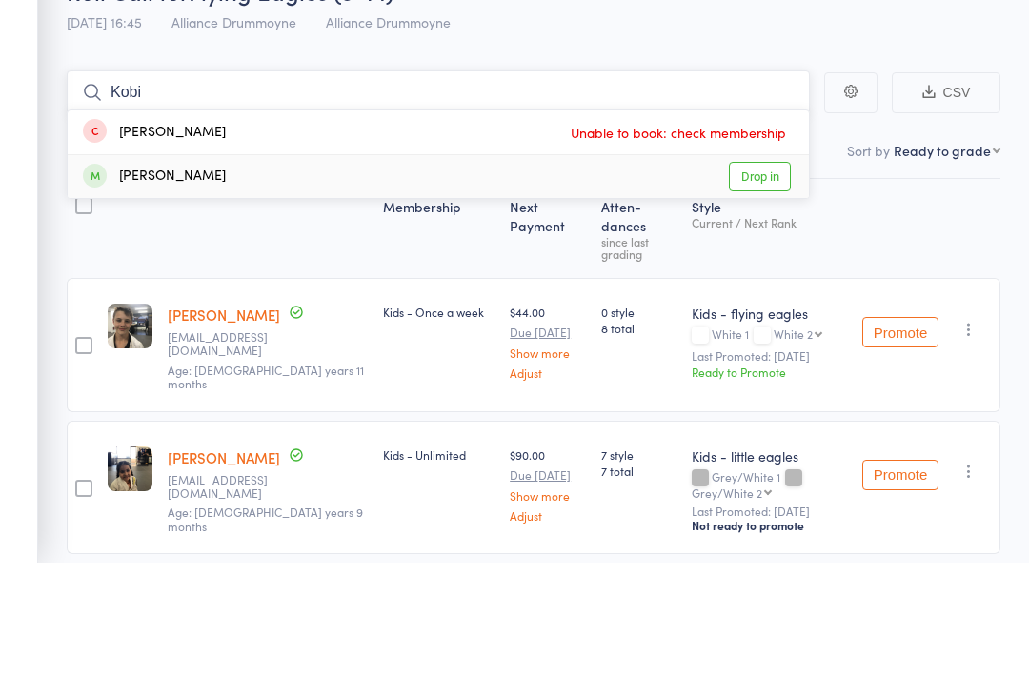
type input "Kobi"
click at [760, 272] on link "Drop in" at bounding box center [760, 287] width 62 height 30
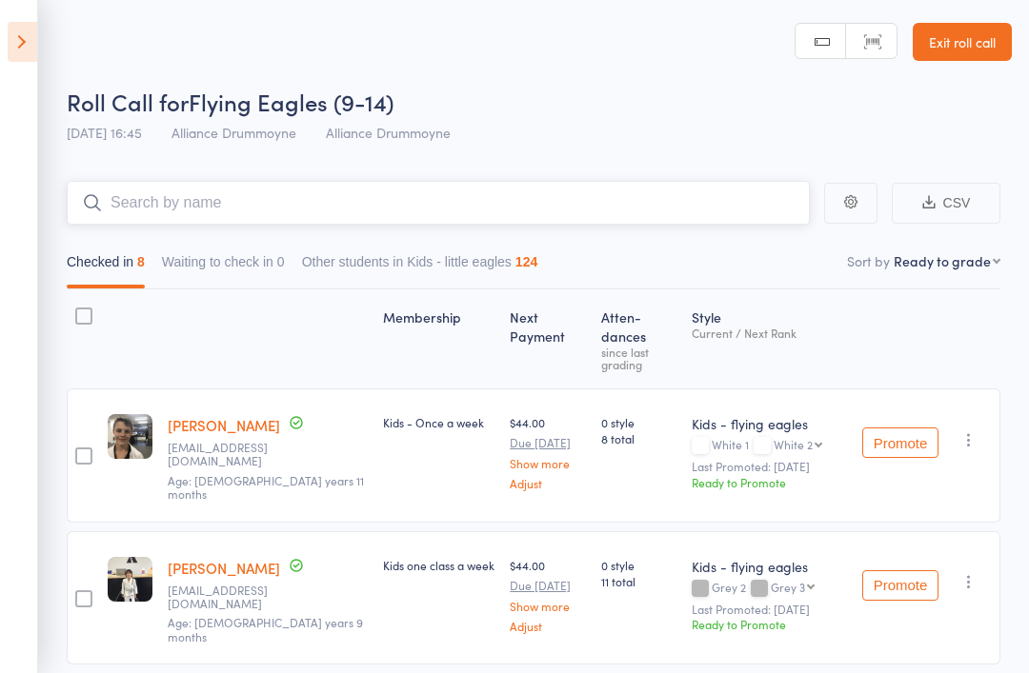
click at [174, 199] on input "search" at bounding box center [438, 203] width 743 height 44
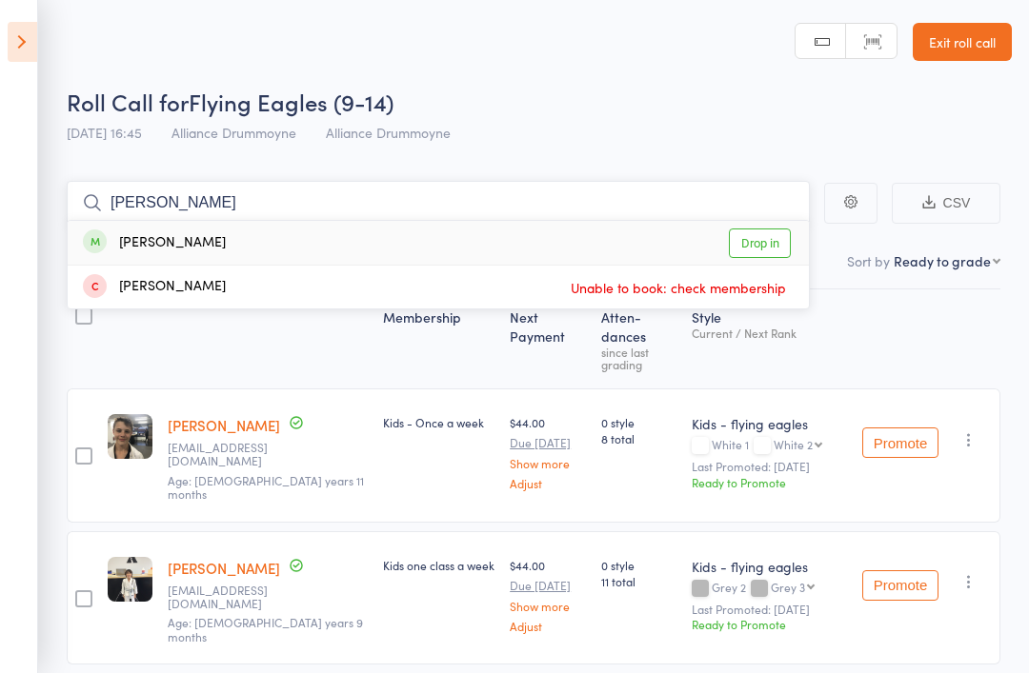
type input "Angelo"
click at [768, 242] on link "Drop in" at bounding box center [760, 244] width 62 height 30
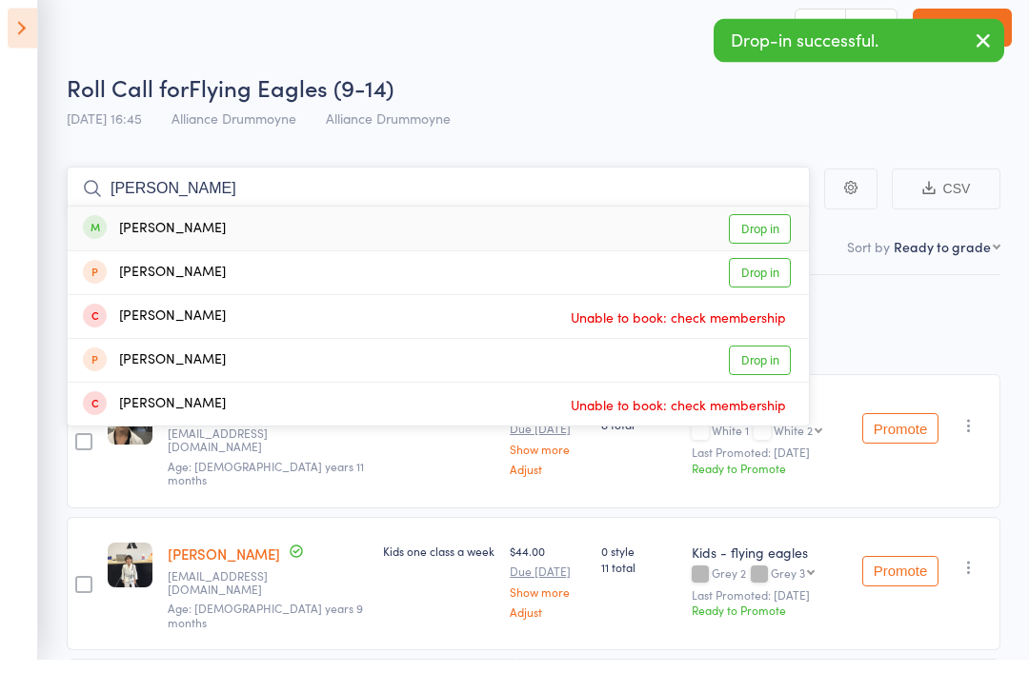
type input "madson"
click at [751, 229] on link "Drop in" at bounding box center [760, 244] width 62 height 30
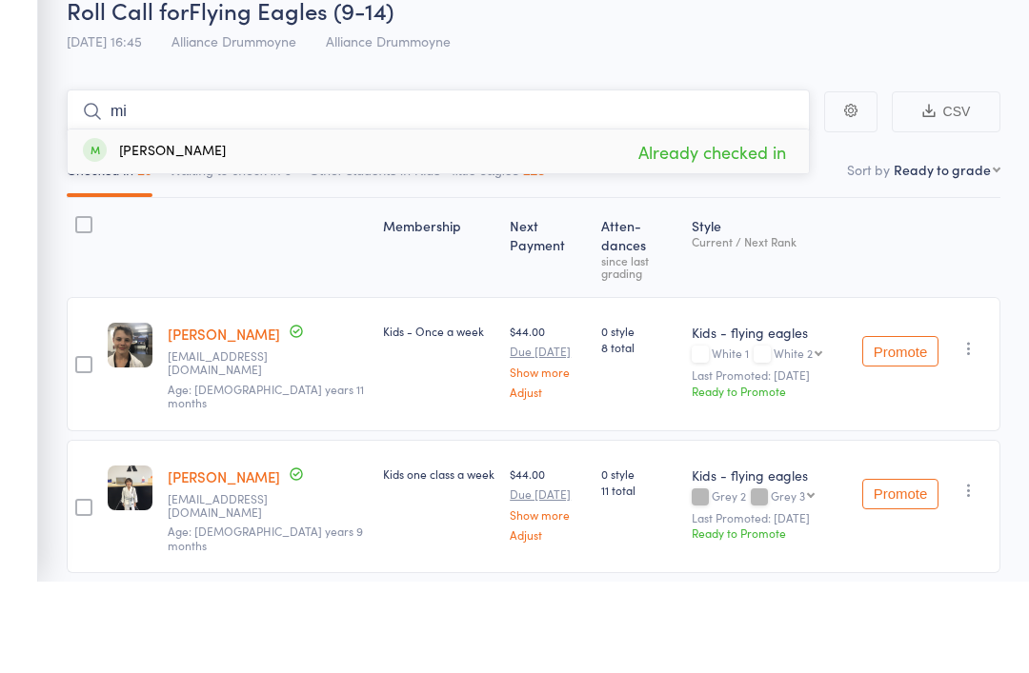
type input "m"
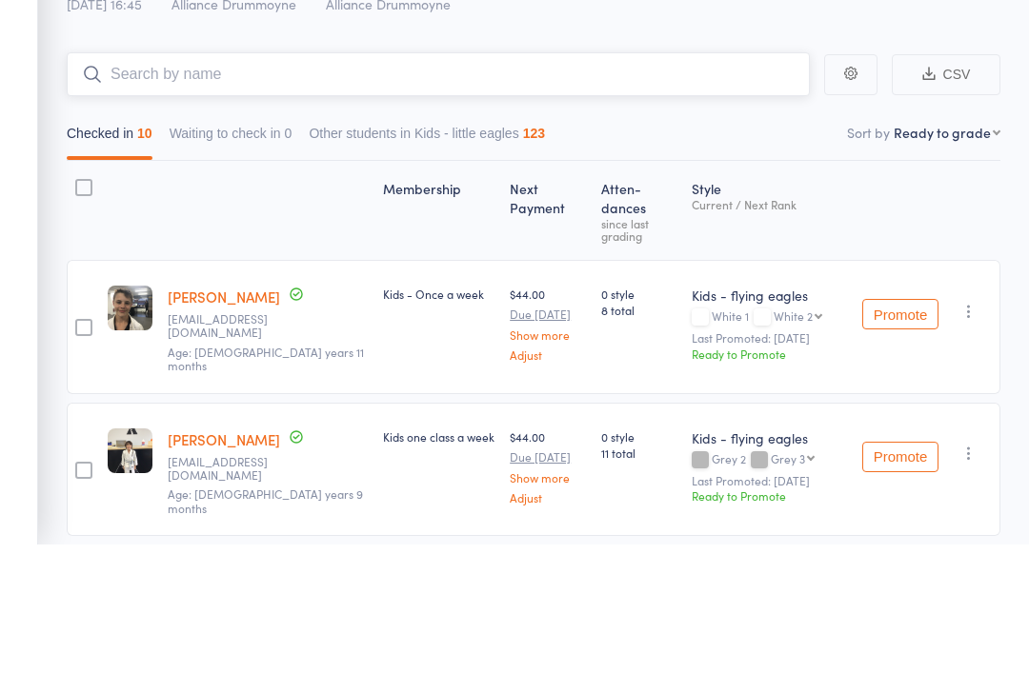
click at [983, 245] on nav "Checked in 10 Waiting to check in 0 Other students in Kids - little eagles 123" at bounding box center [533, 267] width 950 height 44
click at [964, 251] on select "First name Last name Birthday today? Behind on payments? Check in time Next pay…" at bounding box center [946, 260] width 107 height 19
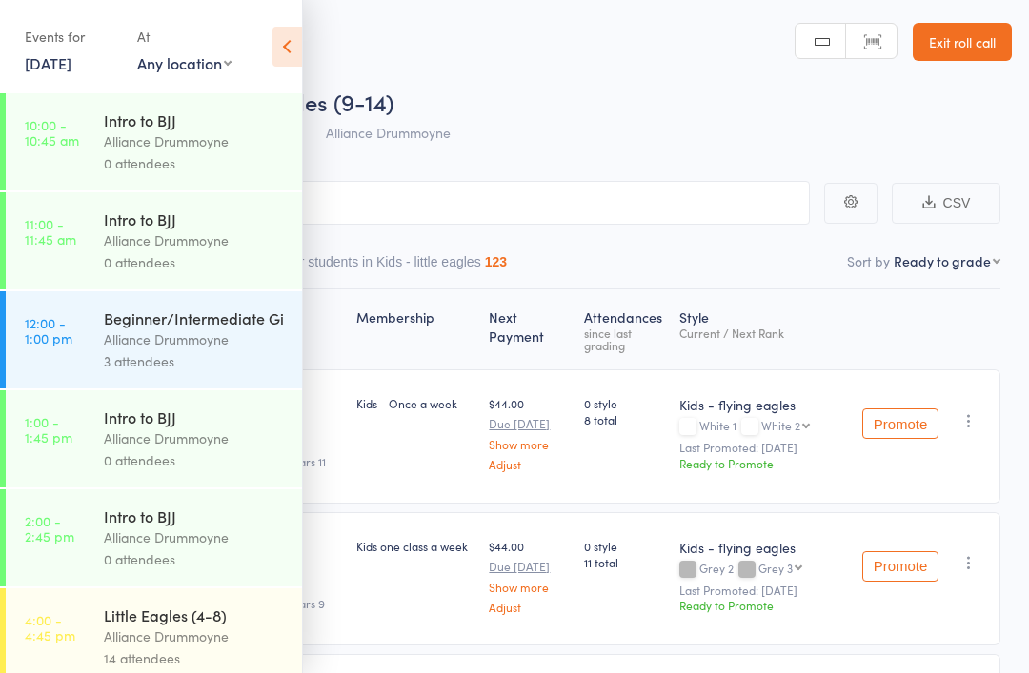
click at [281, 45] on icon at bounding box center [287, 47] width 30 height 40
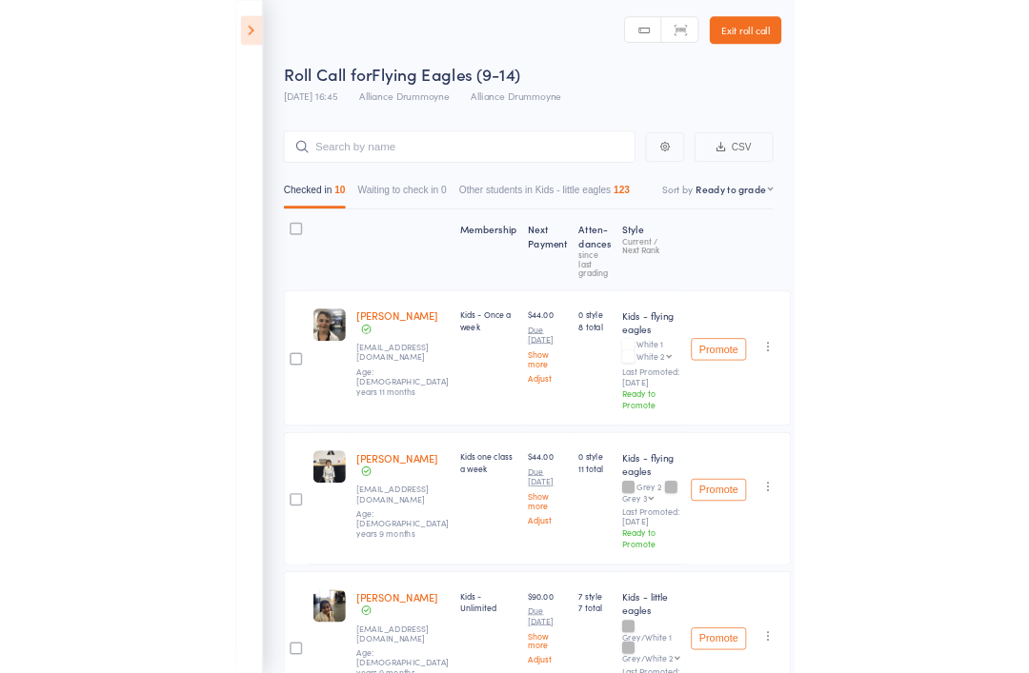
scroll to position [240, 0]
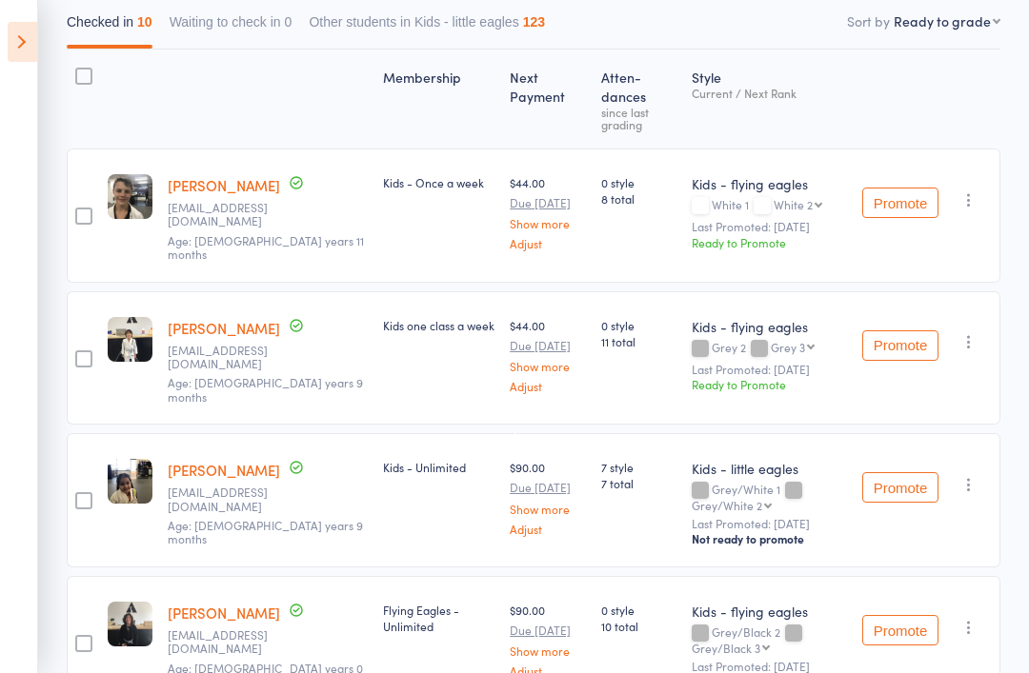
click at [906, 188] on button "Promote" at bounding box center [900, 203] width 76 height 30
click at [909, 330] on button "Promote" at bounding box center [900, 345] width 76 height 30
click at [972, 196] on icon "button" at bounding box center [968, 205] width 19 height 19
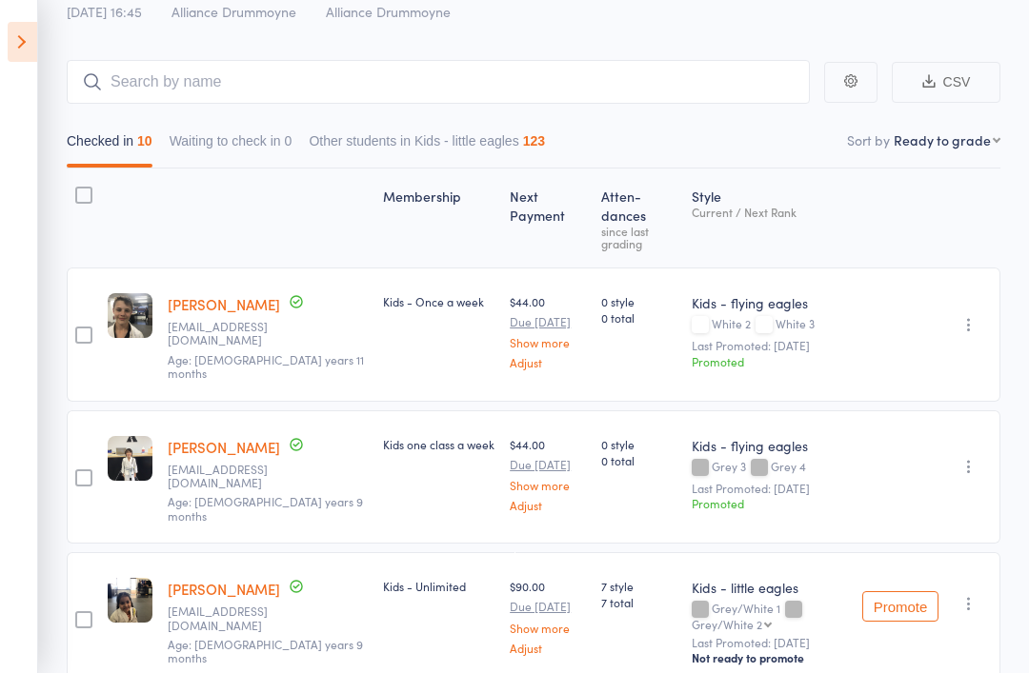
scroll to position [0, 0]
